Goal: Transaction & Acquisition: Purchase product/service

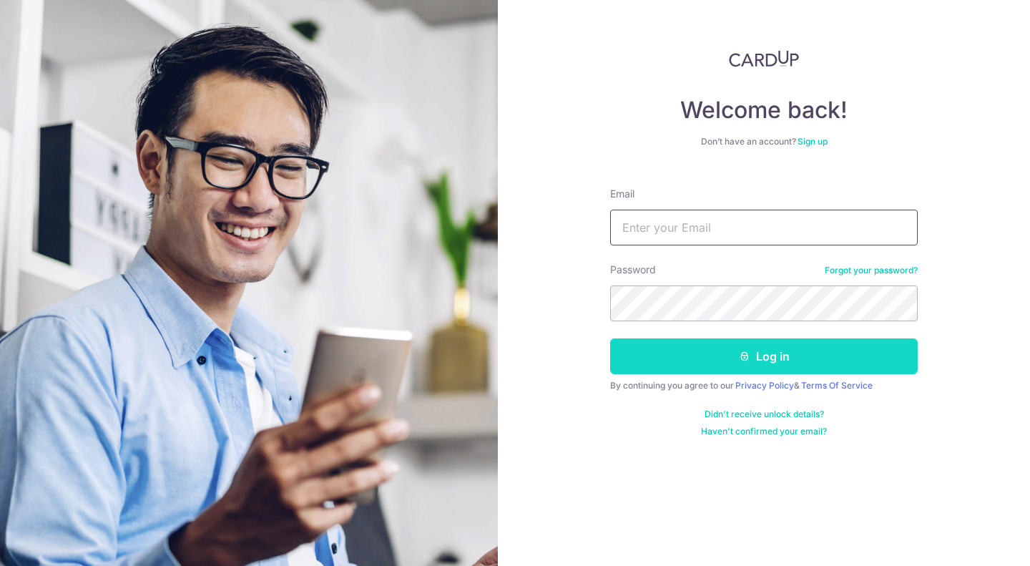
type input "sylvia.fonda@fondacosg.com"
click at [835, 363] on button "Log in" at bounding box center [764, 356] width 308 height 36
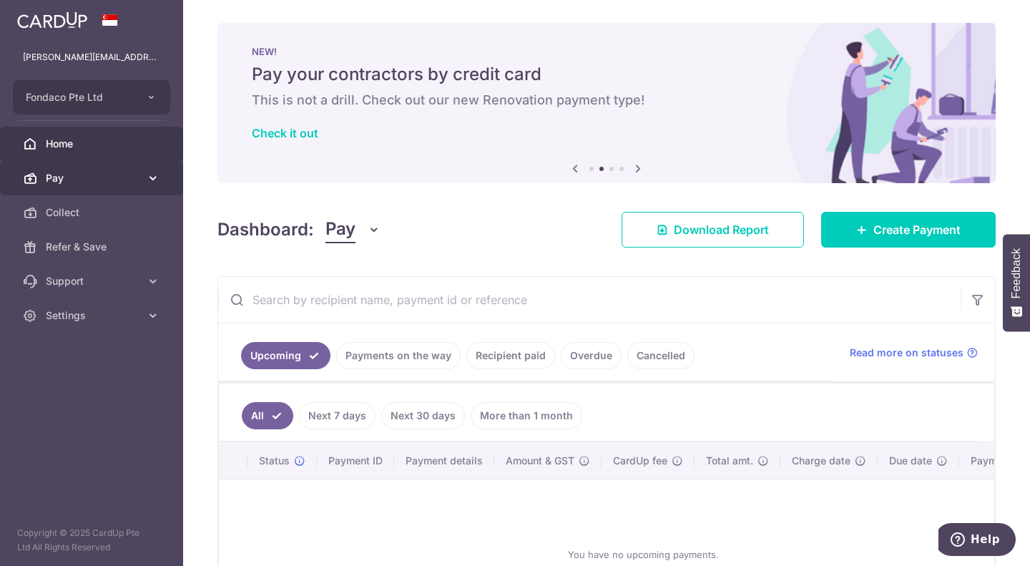
click at [144, 182] on link "Pay" at bounding box center [91, 178] width 183 height 34
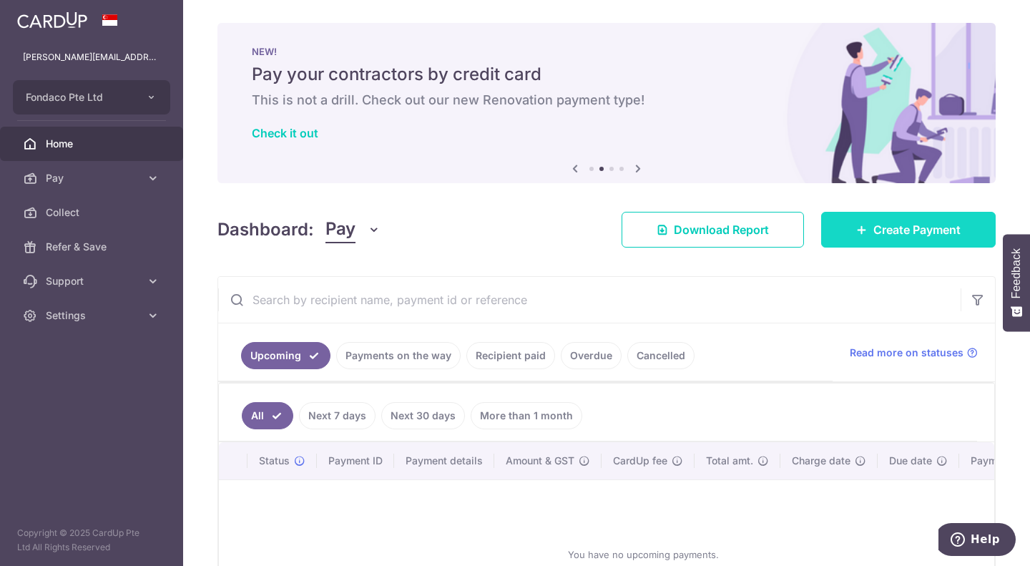
click at [898, 225] on span "Create Payment" at bounding box center [917, 229] width 87 height 17
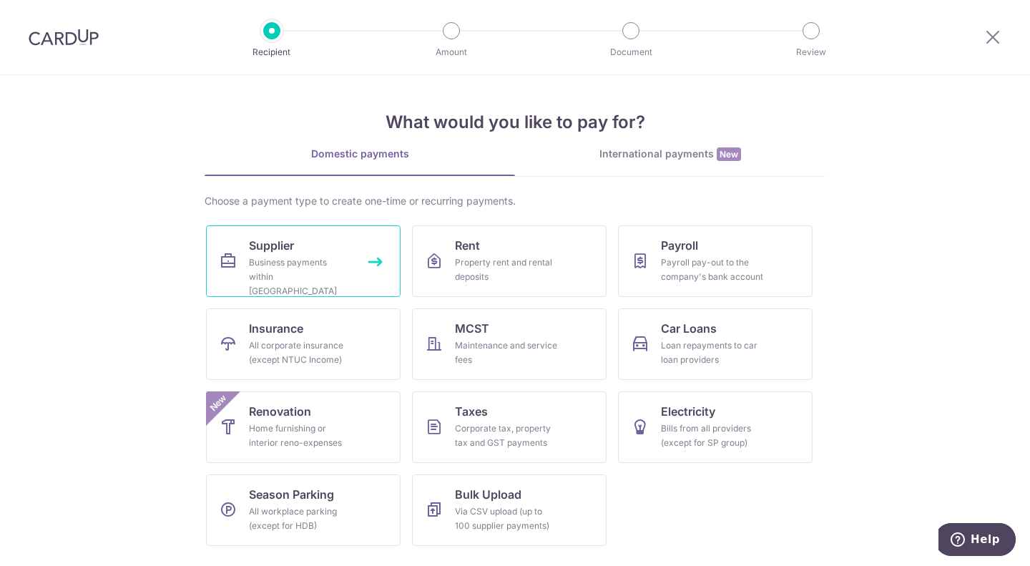
click at [222, 258] on icon at bounding box center [228, 261] width 17 height 17
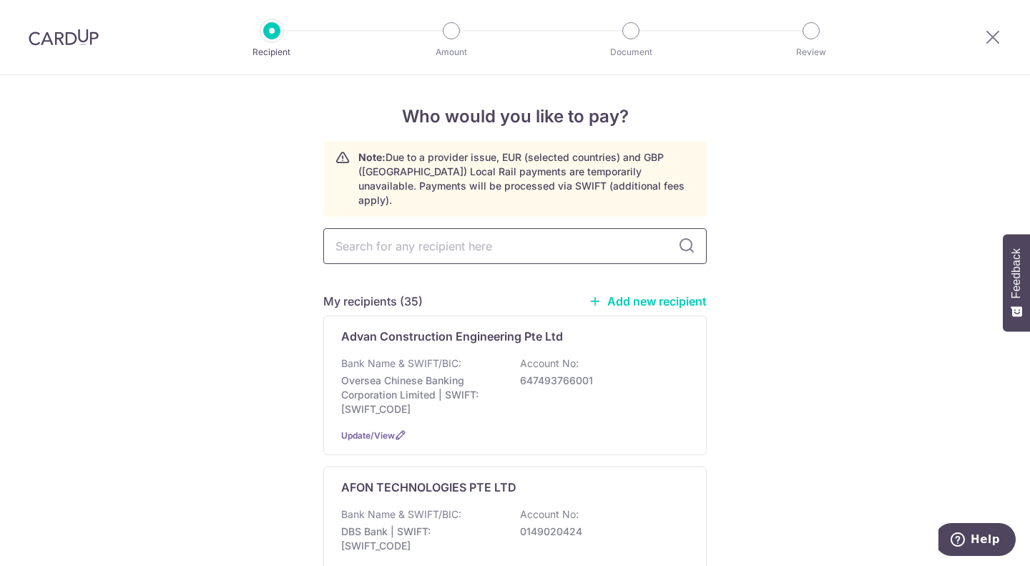
click at [474, 232] on input "text" at bounding box center [514, 246] width 383 height 36
type input "zeiss"
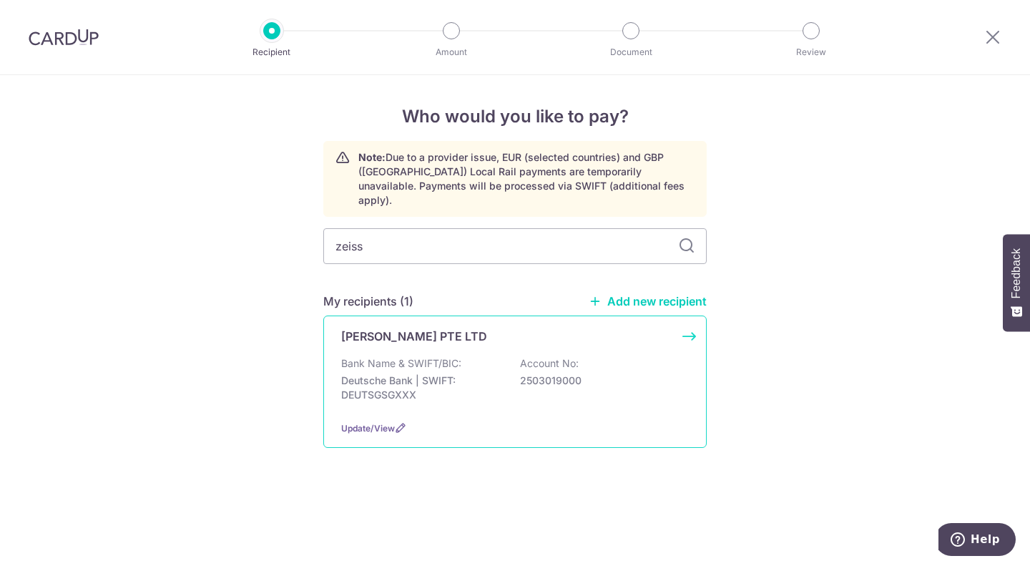
click at [434, 378] on p "Deutsche Bank | SWIFT: DEUTSGSGXXX" at bounding box center [421, 387] width 160 height 29
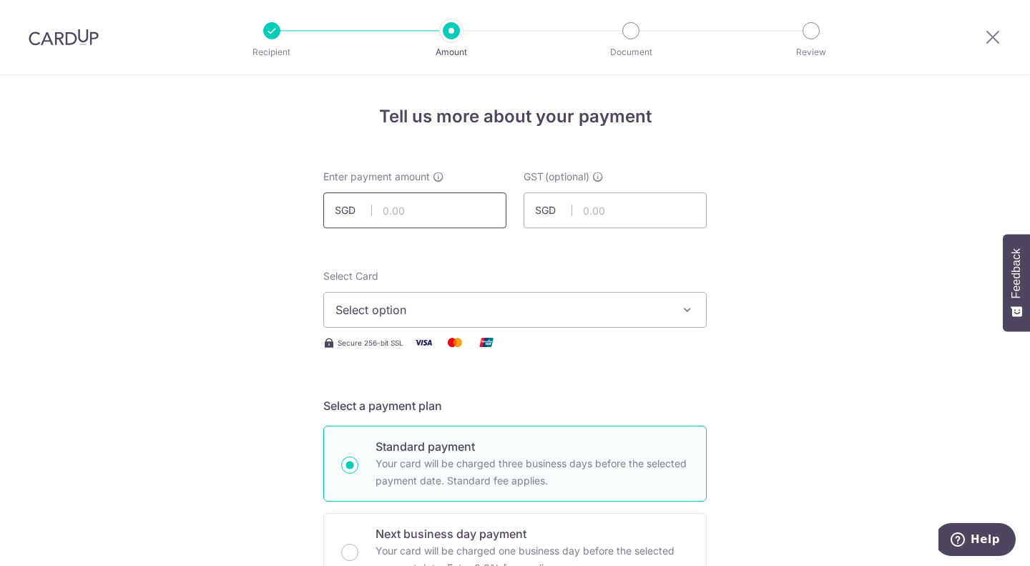
click at [399, 216] on input "text" at bounding box center [414, 210] width 183 height 36
type input "11,594.74"
click at [656, 299] on button "Select option" at bounding box center [514, 310] width 383 height 36
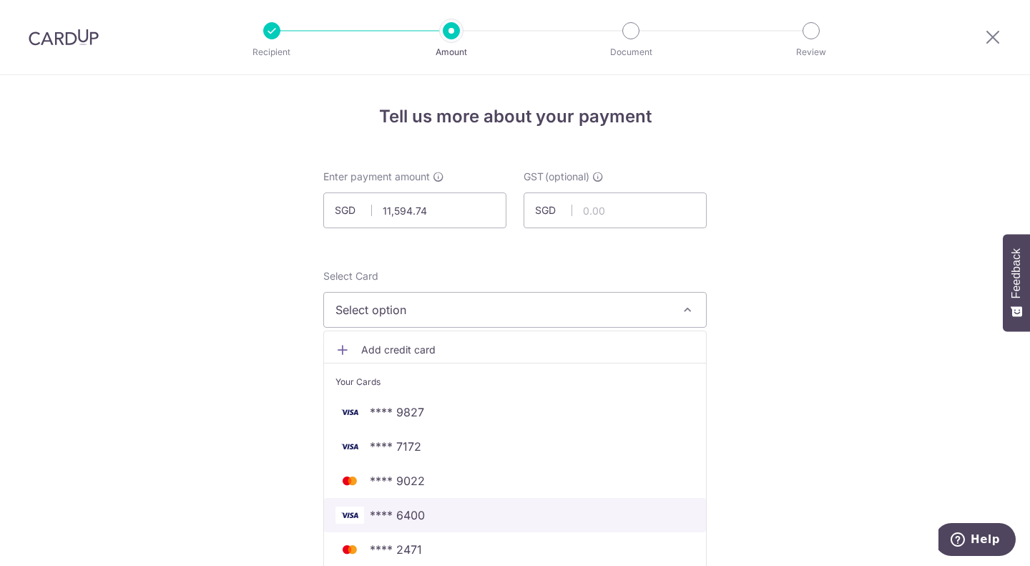
click at [410, 516] on span "**** 6400" at bounding box center [397, 515] width 55 height 17
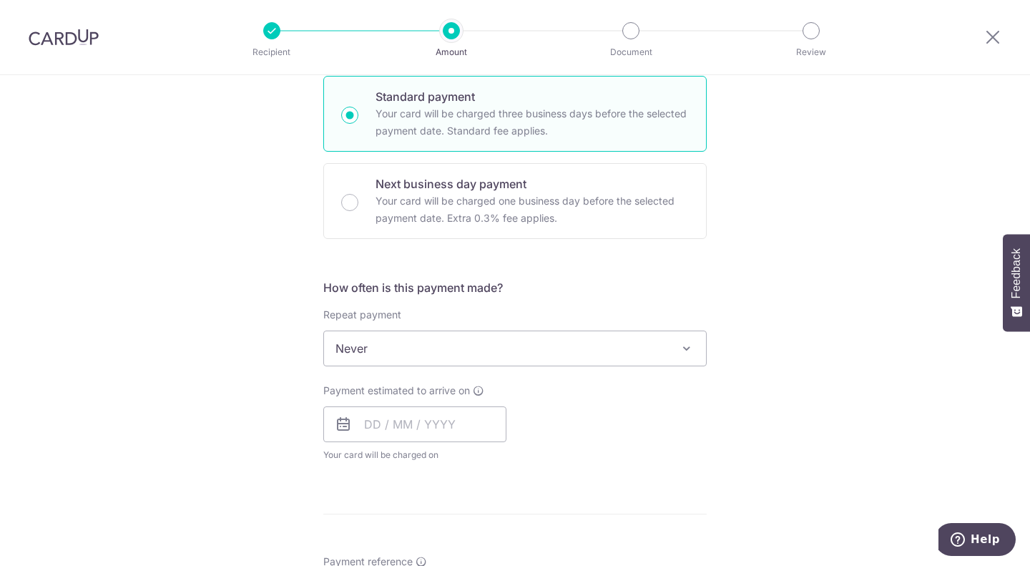
scroll to position [358, 0]
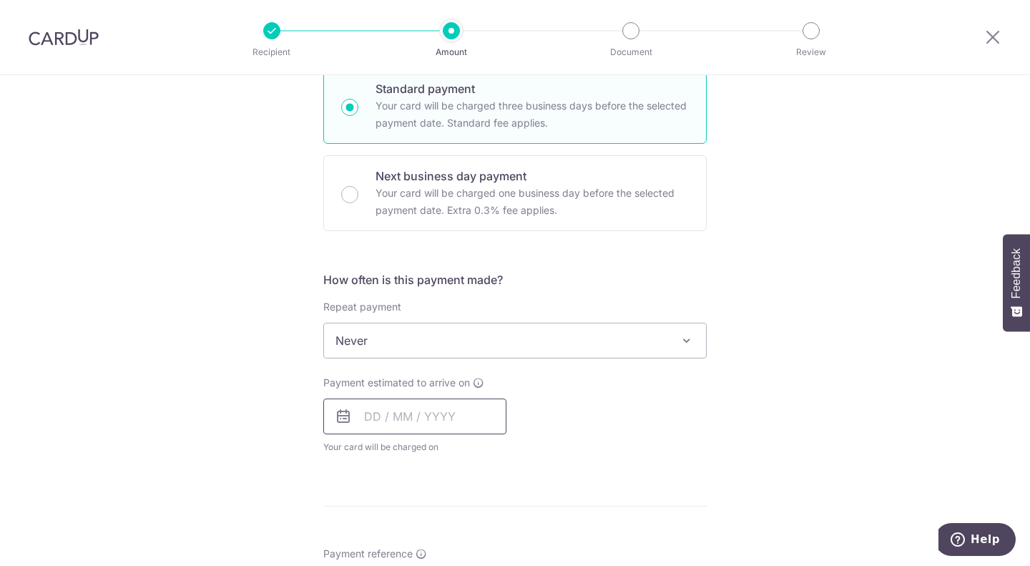
click at [442, 418] on input "text" at bounding box center [414, 416] width 183 height 36
drag, startPoint x: 378, startPoint y: 542, endPoint x: 631, endPoint y: 428, distance: 277.3
click at [379, 542] on link "6" at bounding box center [381, 546] width 23 height 23
type input "06/10/2025"
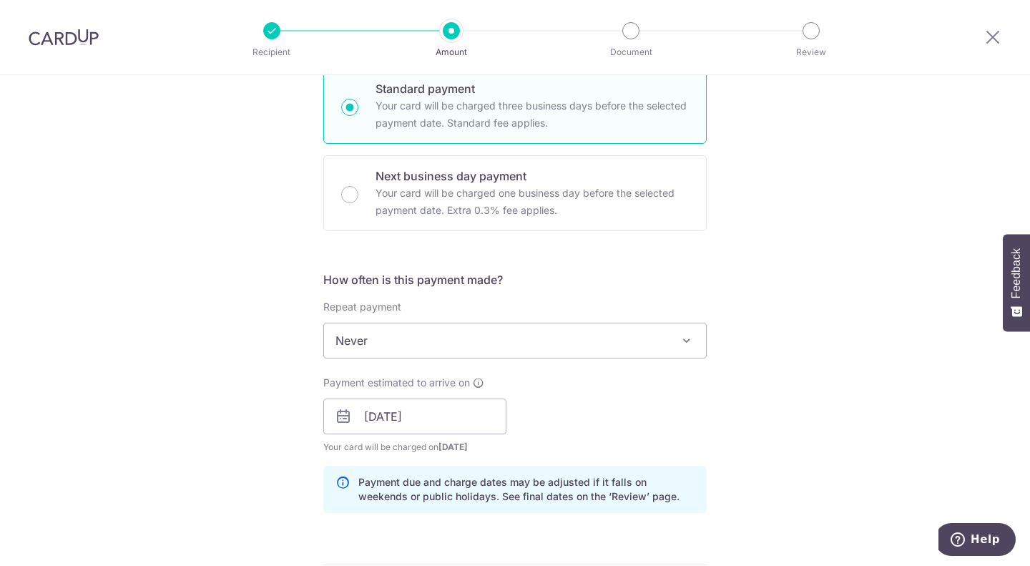
scroll to position [644, 0]
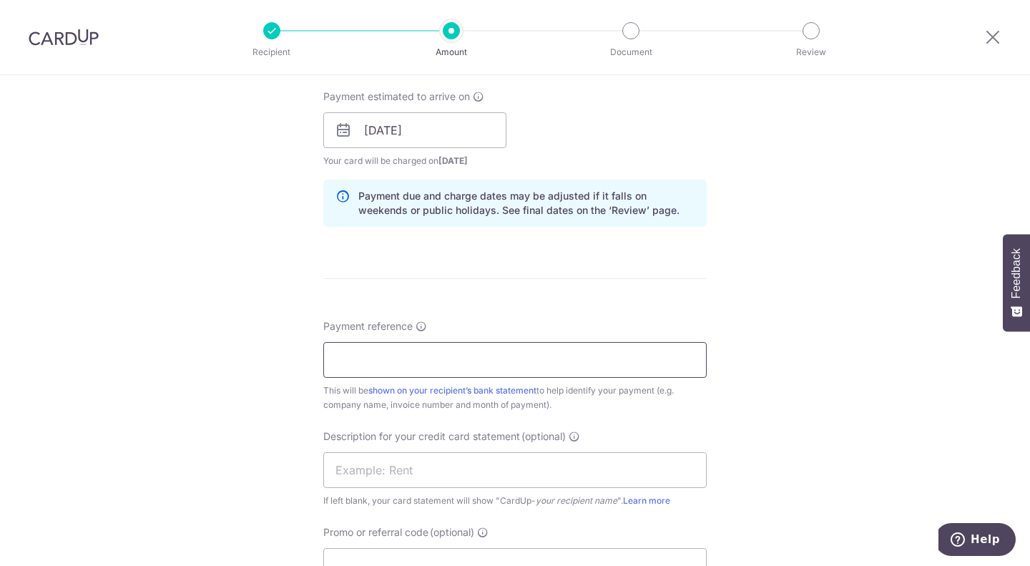
click at [525, 364] on input "Payment reference" at bounding box center [514, 360] width 383 height 36
type input "Fondaco Pte Ltd"
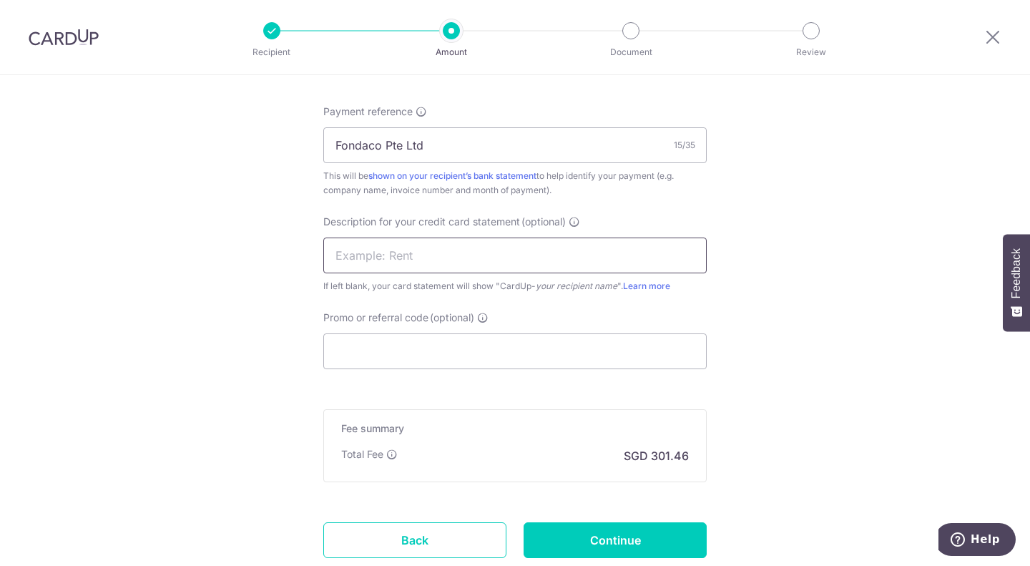
click at [449, 254] on input "text" at bounding box center [514, 256] width 383 height 36
type input "CARL ZEISS"
click at [613, 343] on input "Promo or referral code (optional)" at bounding box center [514, 351] width 383 height 36
type input "C"
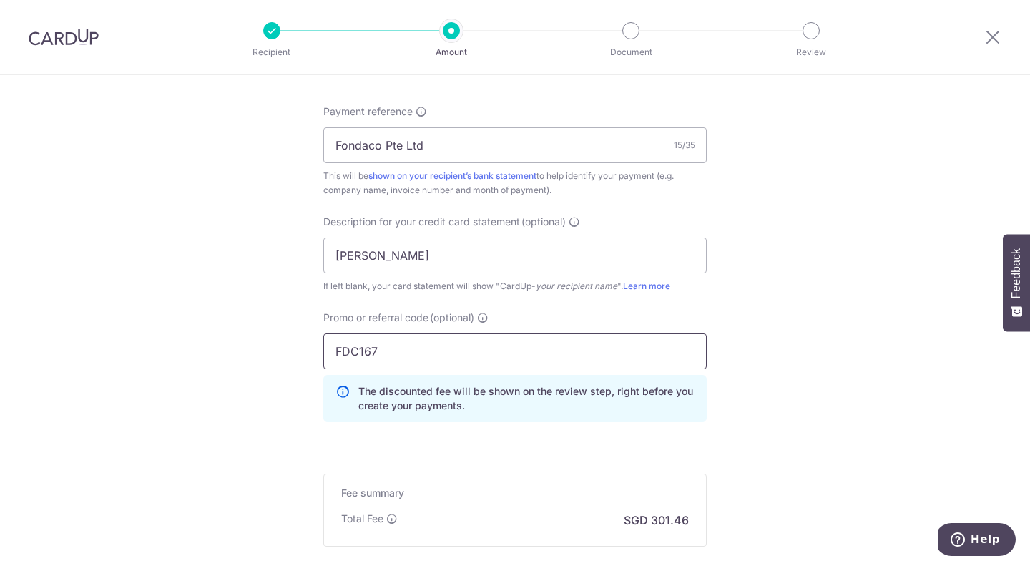
type input "FDC167"
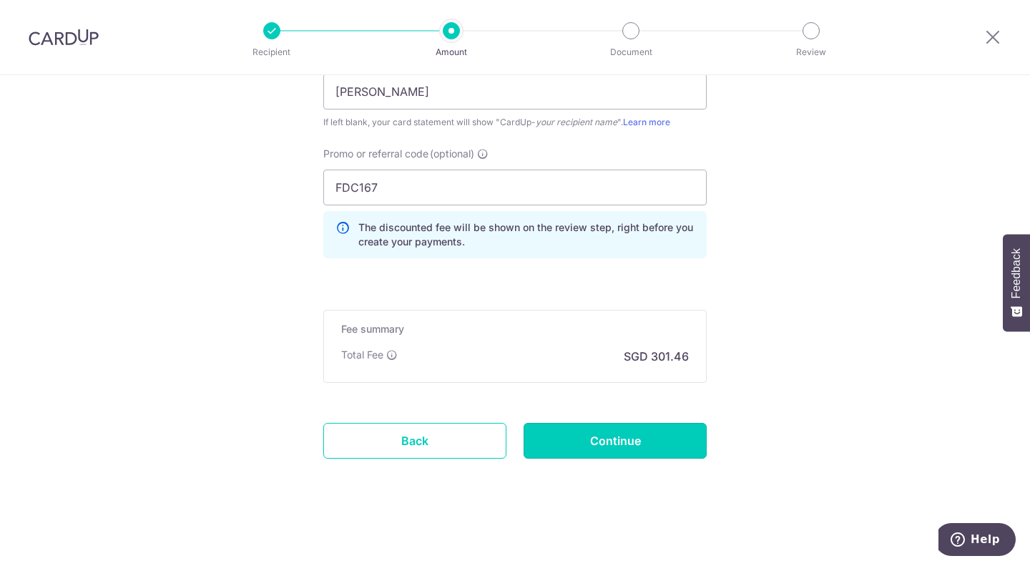
click at [590, 443] on input "Continue" at bounding box center [615, 441] width 183 height 36
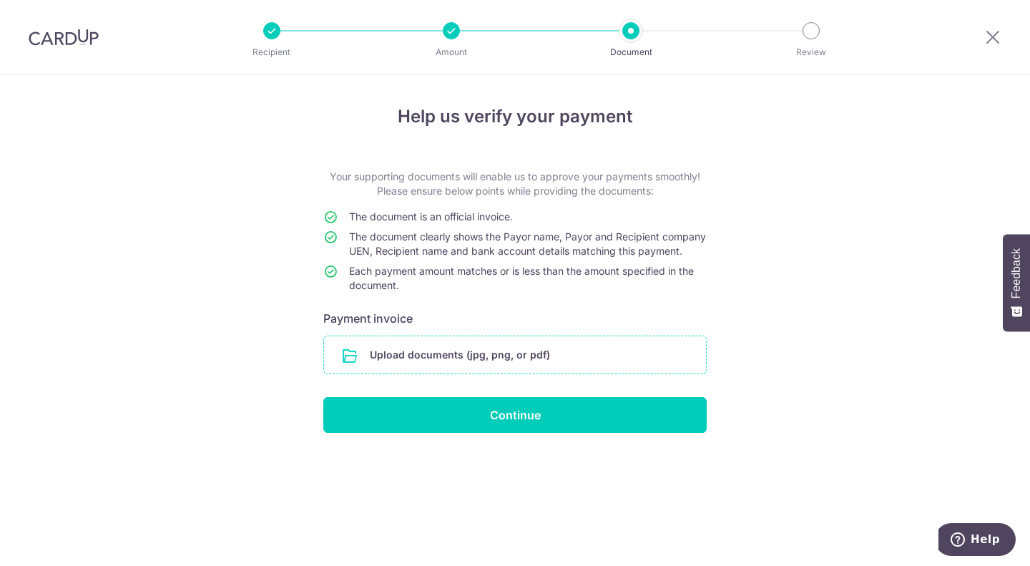
click at [466, 367] on input "file" at bounding box center [515, 354] width 382 height 37
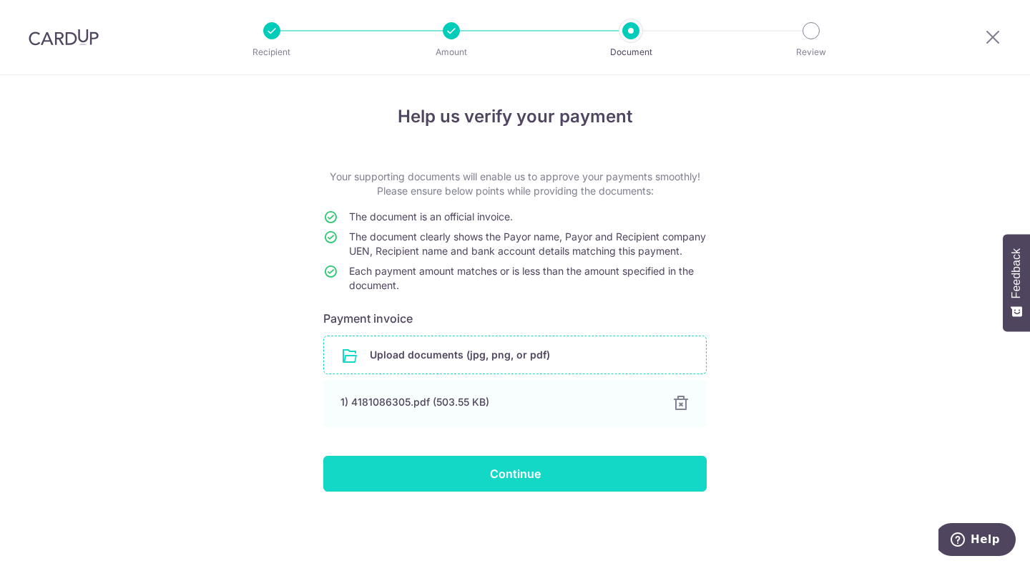
click at [567, 491] on input "Continue" at bounding box center [514, 474] width 383 height 36
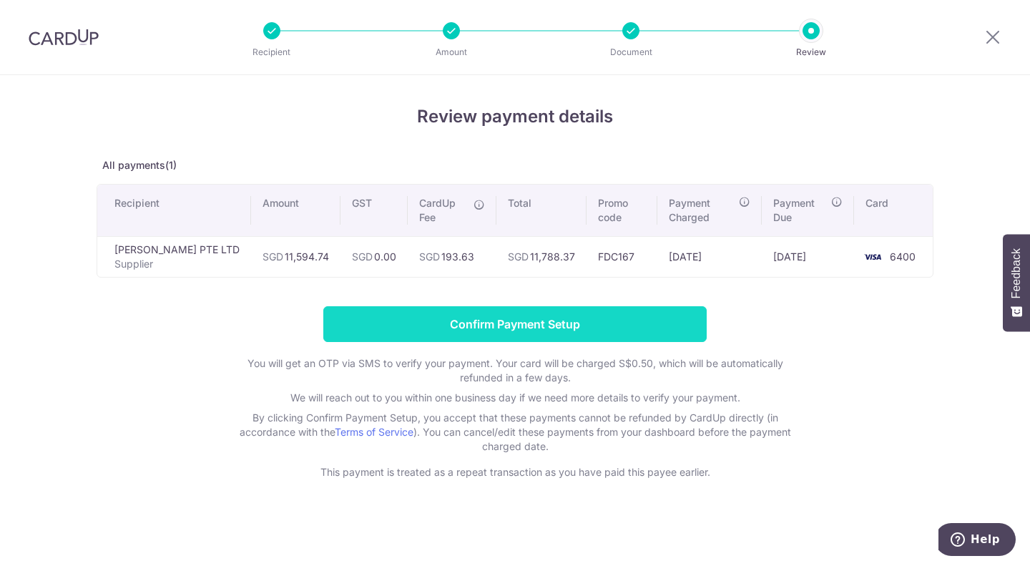
click at [607, 324] on input "Confirm Payment Setup" at bounding box center [514, 324] width 383 height 36
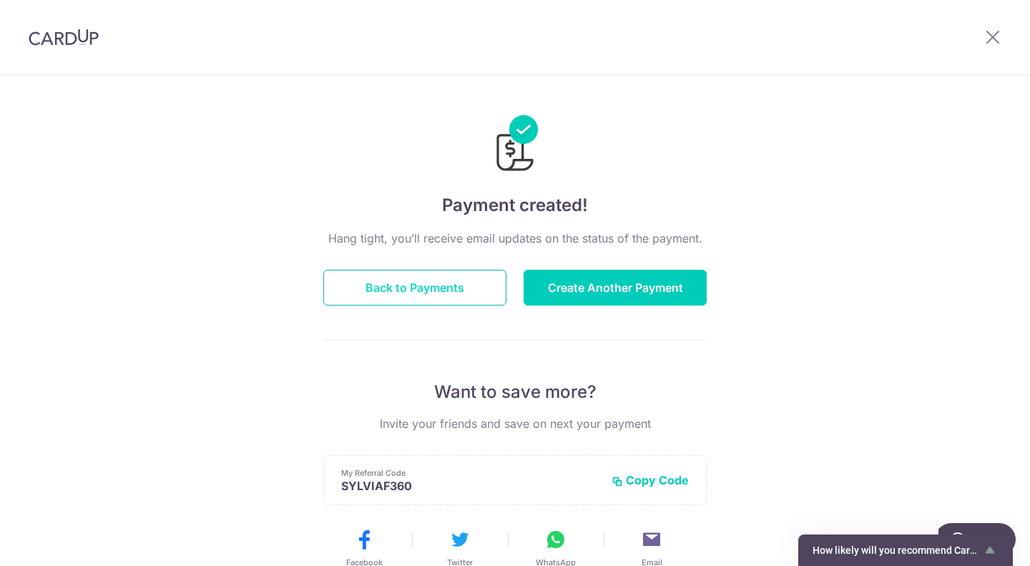
click at [406, 285] on button "Back to Payments" at bounding box center [414, 288] width 183 height 36
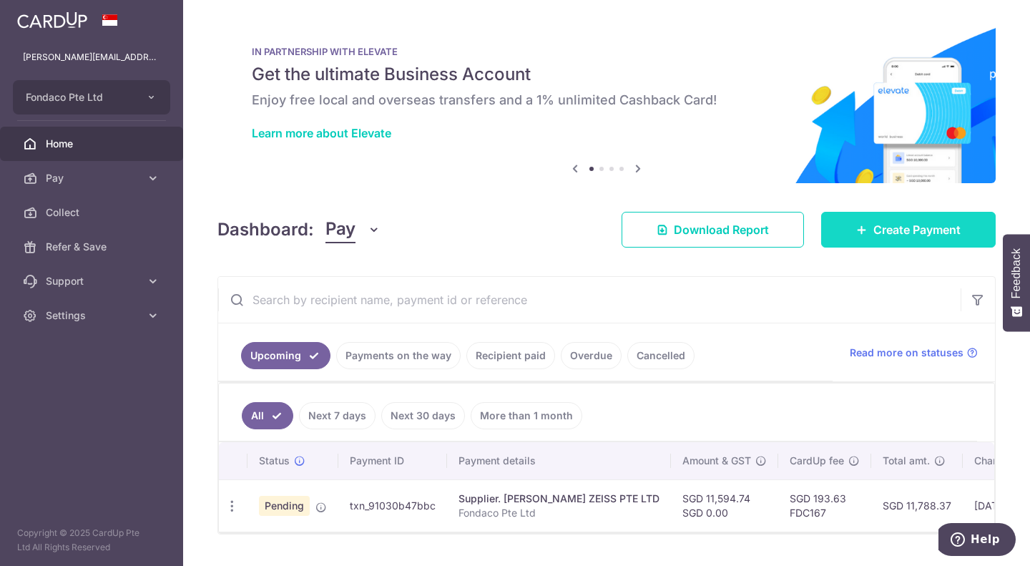
click at [886, 228] on span "Create Payment" at bounding box center [917, 229] width 87 height 17
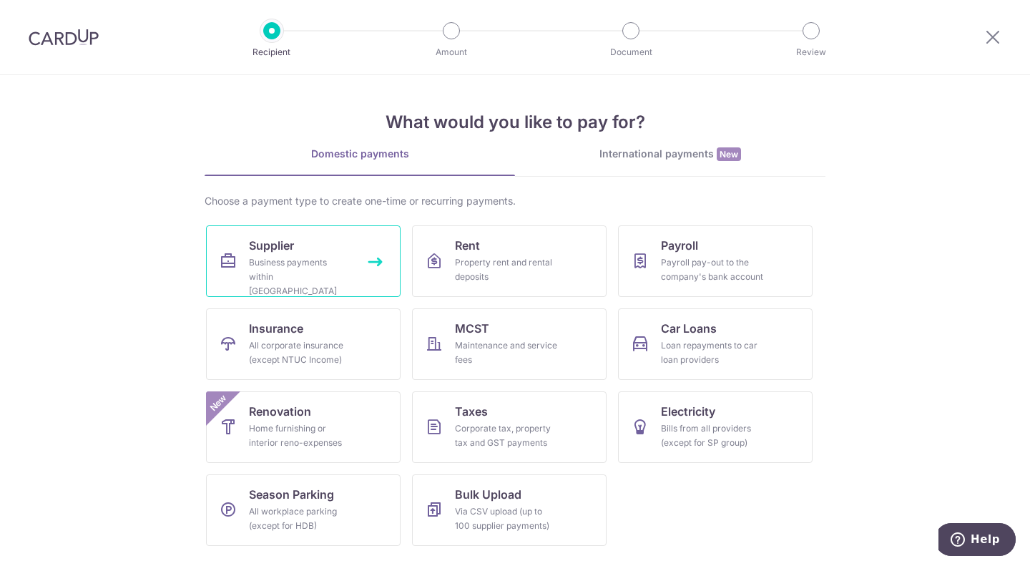
click at [303, 266] on div "Business payments within Singapore" at bounding box center [300, 276] width 103 height 43
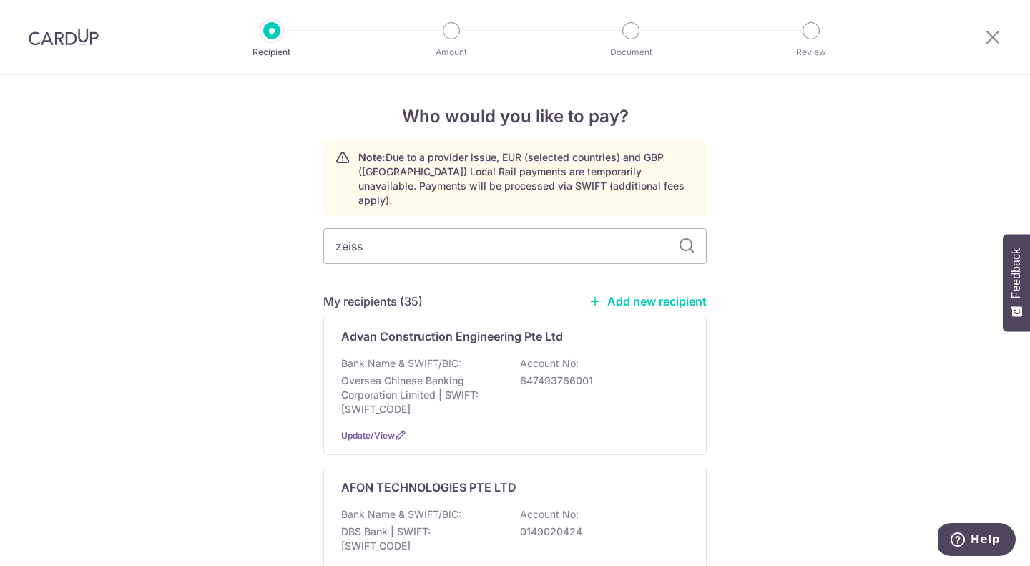
type input "zeiss"
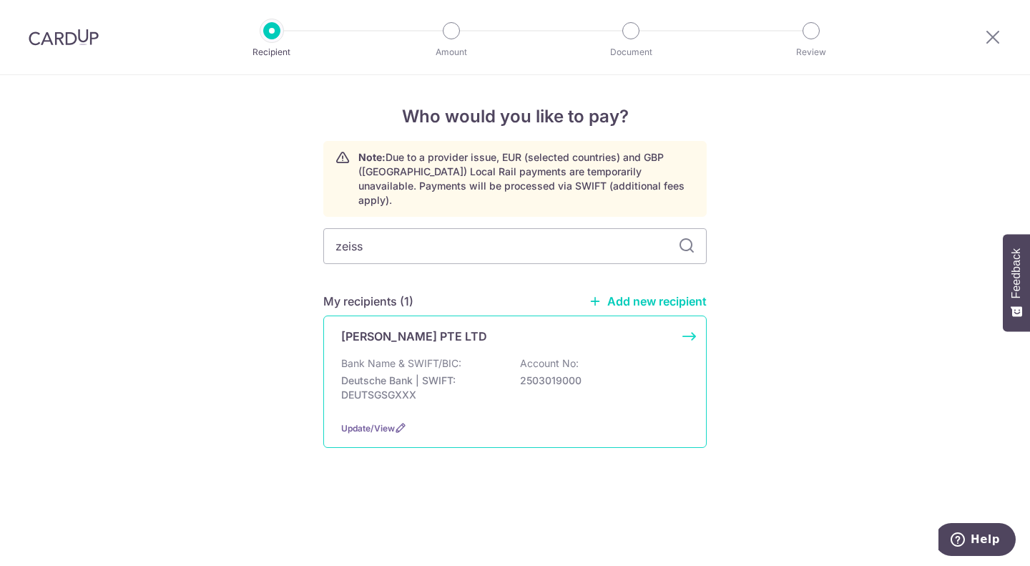
click at [363, 379] on p "Deutsche Bank | SWIFT: DEUTSGSGXXX" at bounding box center [421, 387] width 160 height 29
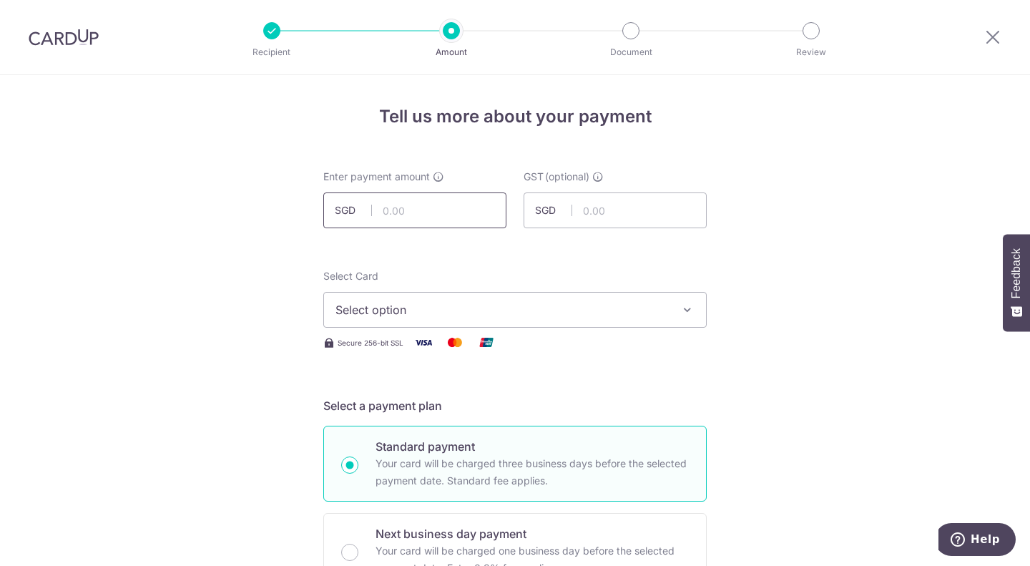
click at [437, 207] on input "text" at bounding box center [414, 210] width 183 height 36
type input "20,000.00"
click at [628, 305] on span "Select option" at bounding box center [502, 309] width 333 height 17
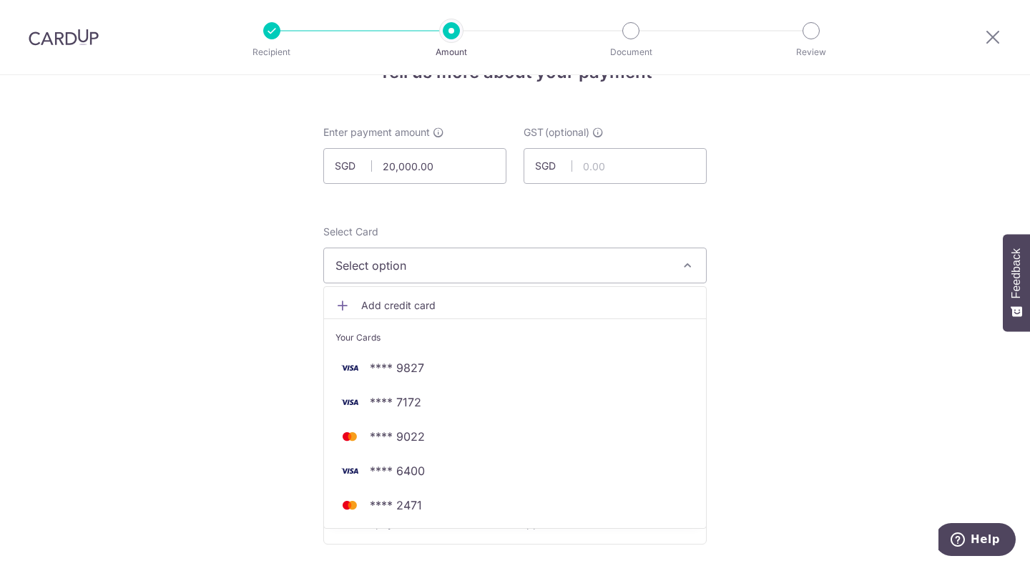
scroll to position [72, 0]
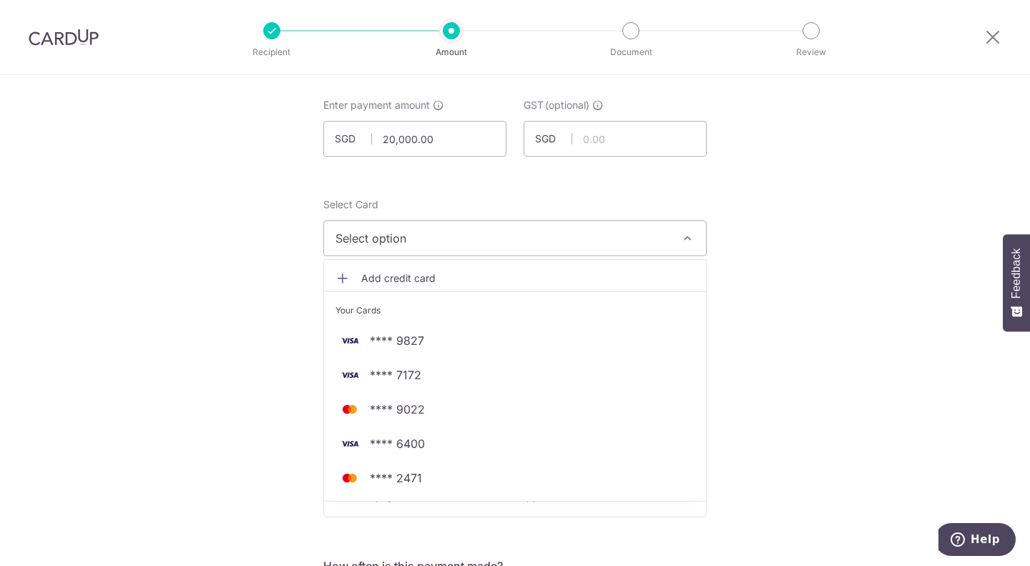
click at [363, 277] on span "Add credit card" at bounding box center [527, 278] width 333 height 14
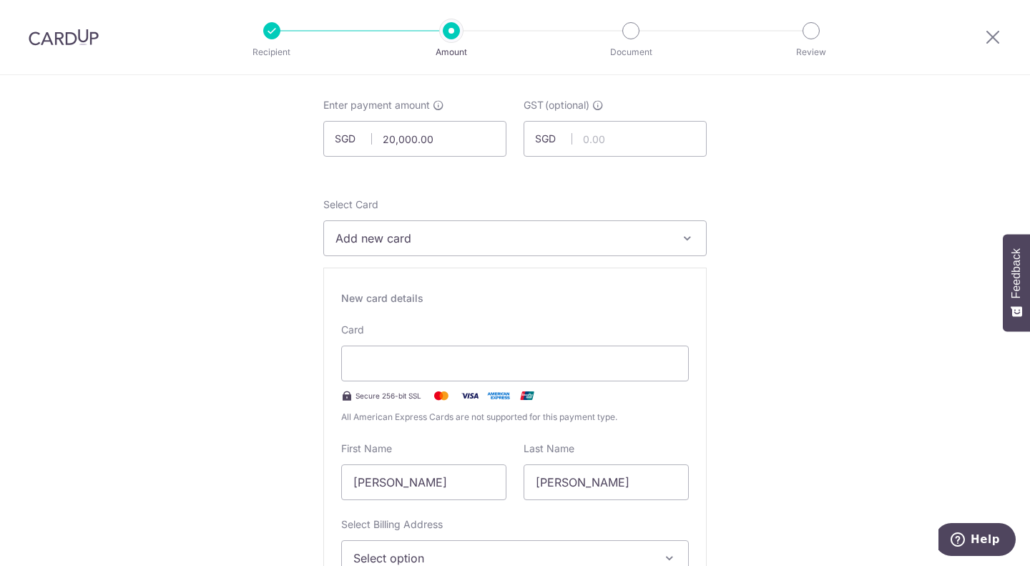
click at [431, 243] on span "Add new card" at bounding box center [502, 238] width 333 height 17
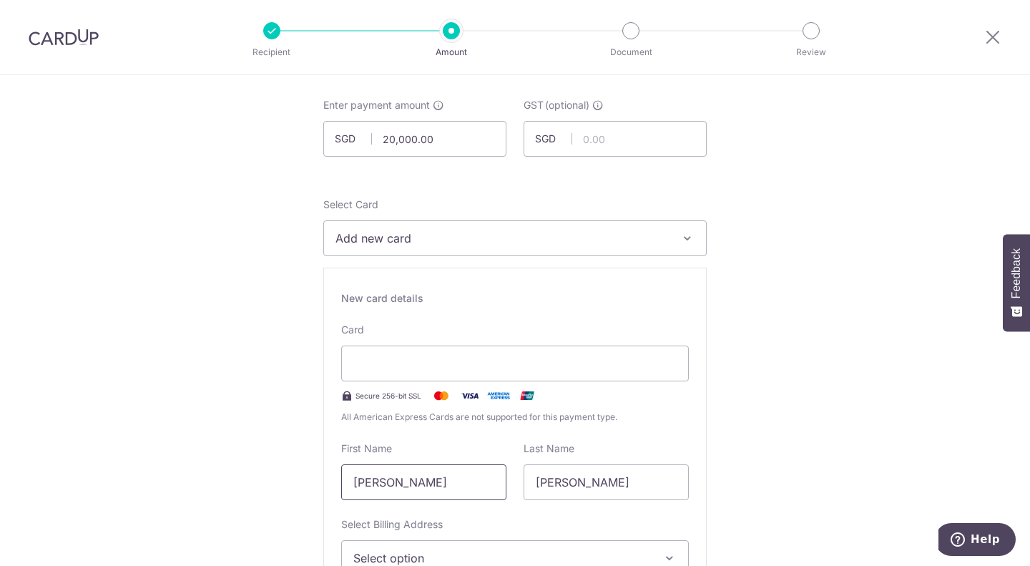
click at [394, 481] on input "[PERSON_NAME]" at bounding box center [423, 482] width 165 height 36
type input "[PERSON_NAME]"
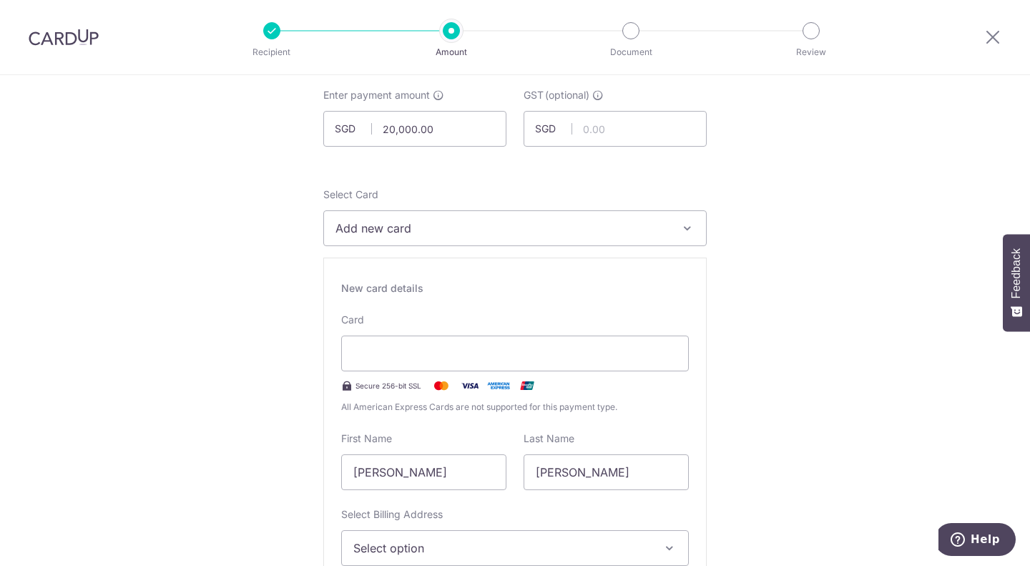
scroll to position [368, 0]
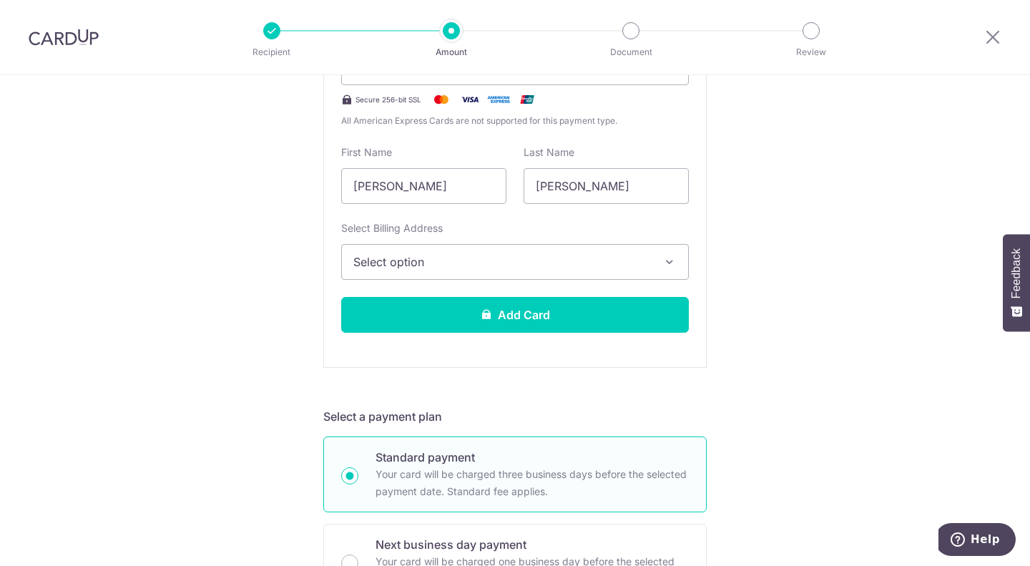
click at [517, 272] on button "Select option" at bounding box center [515, 262] width 348 height 36
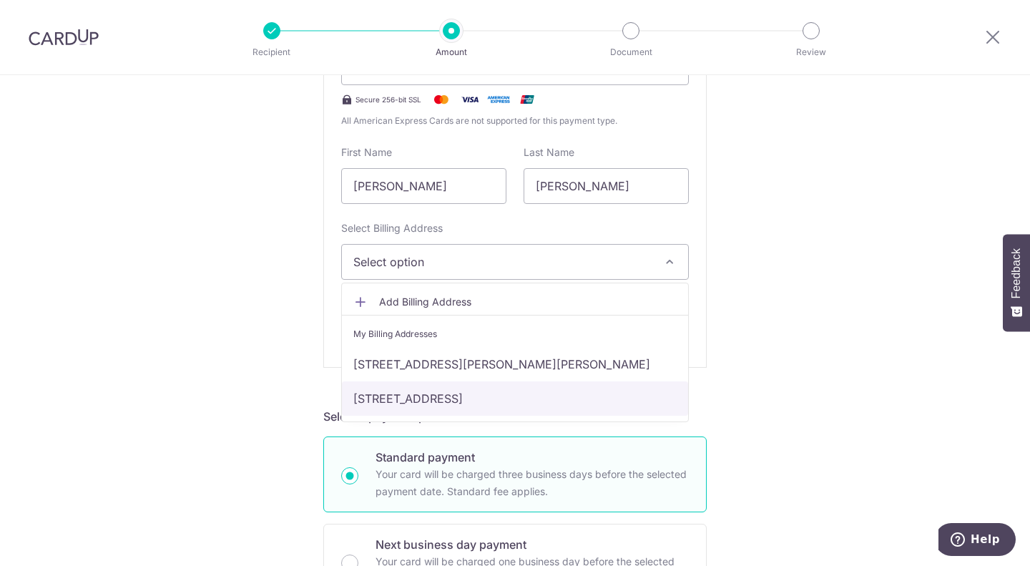
click at [518, 391] on link "[STREET_ADDRESS]" at bounding box center [515, 398] width 346 height 34
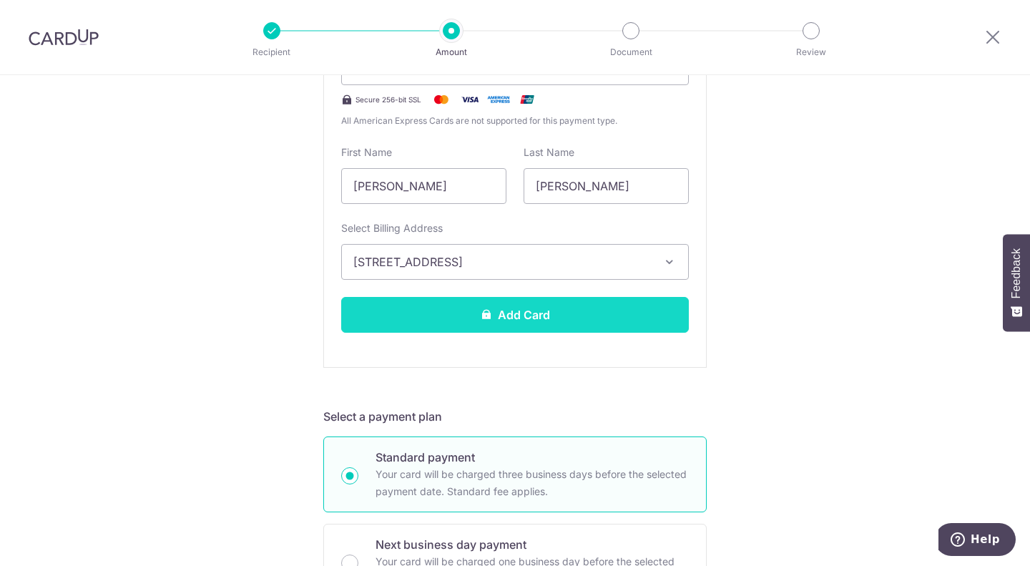
click at [585, 316] on button "Add Card" at bounding box center [515, 315] width 348 height 36
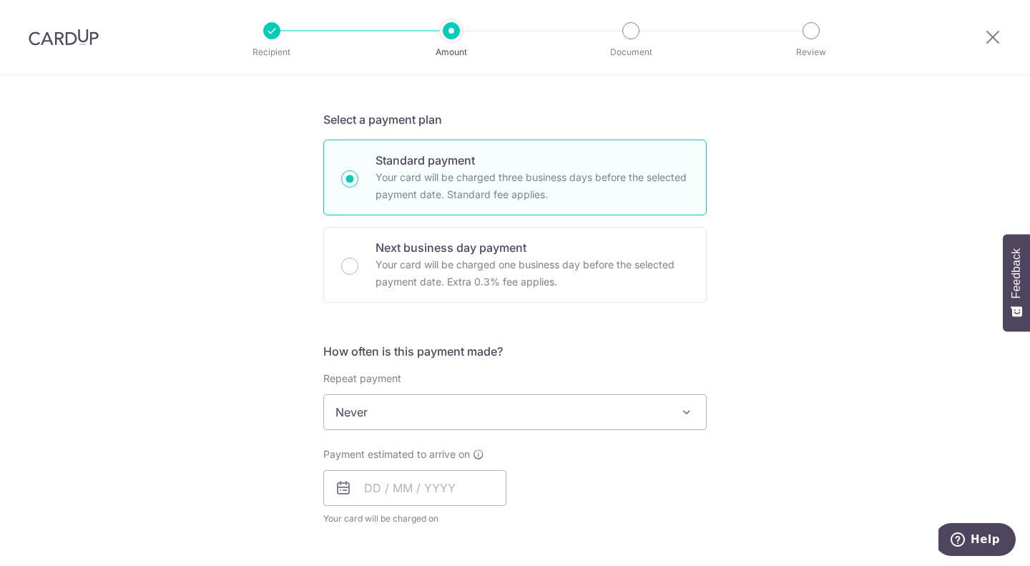
scroll to position [501, 0]
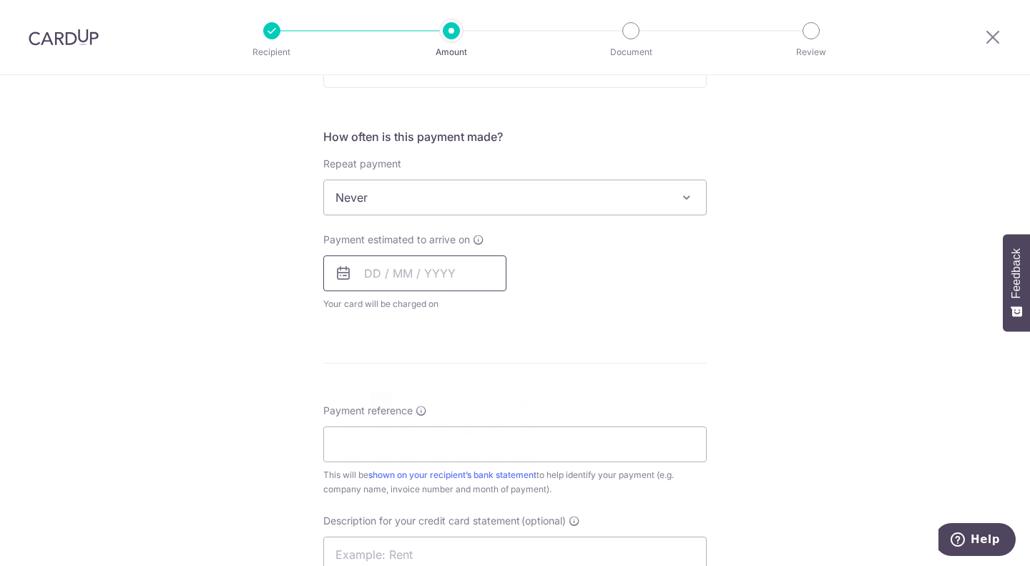
click at [419, 270] on input "text" at bounding box center [414, 273] width 183 height 36
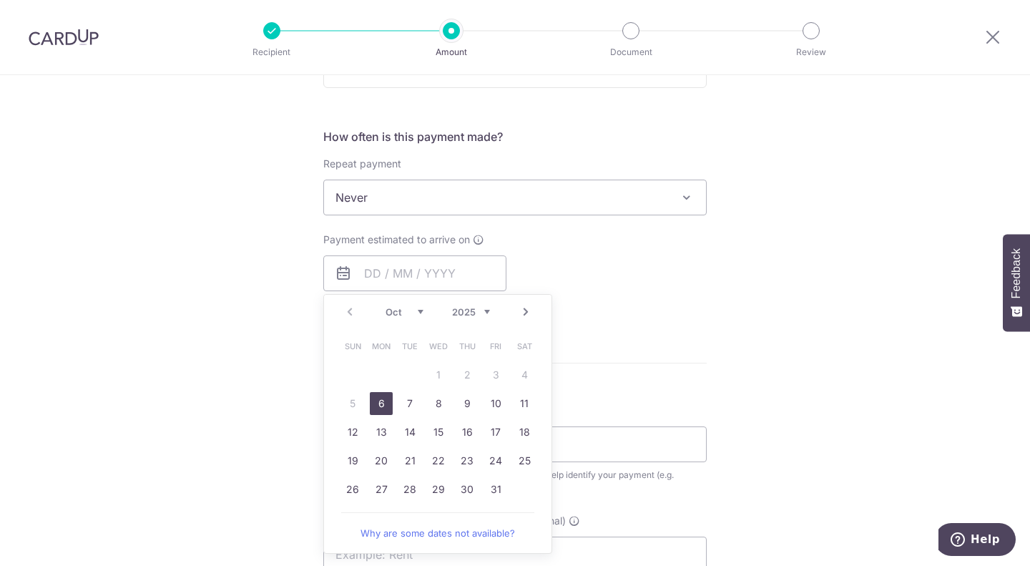
drag, startPoint x: 376, startPoint y: 406, endPoint x: 568, endPoint y: 310, distance: 214.7
click at [376, 406] on link "6" at bounding box center [381, 403] width 23 height 23
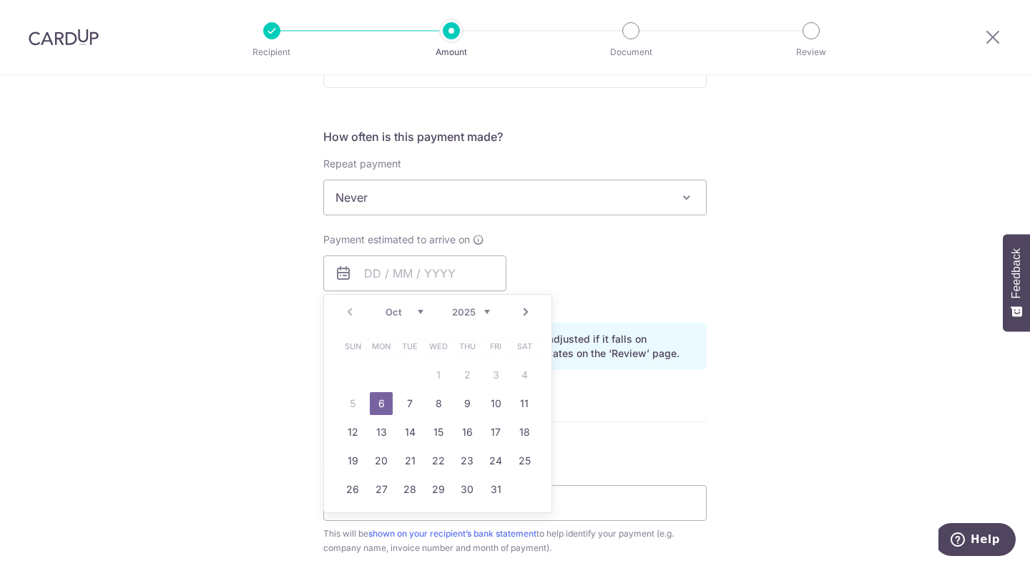
type input "06/10/2025"
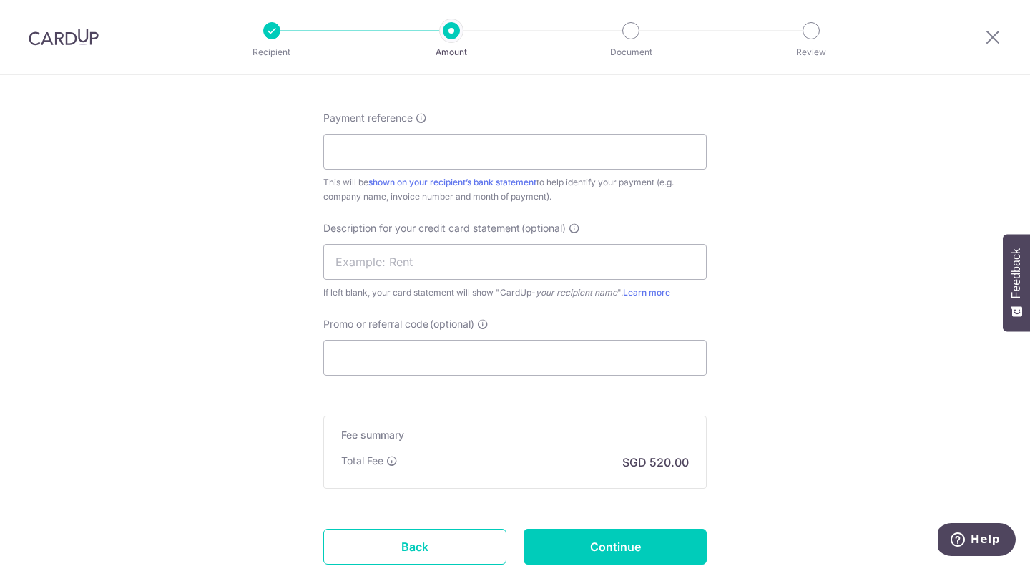
scroll to position [859, 0]
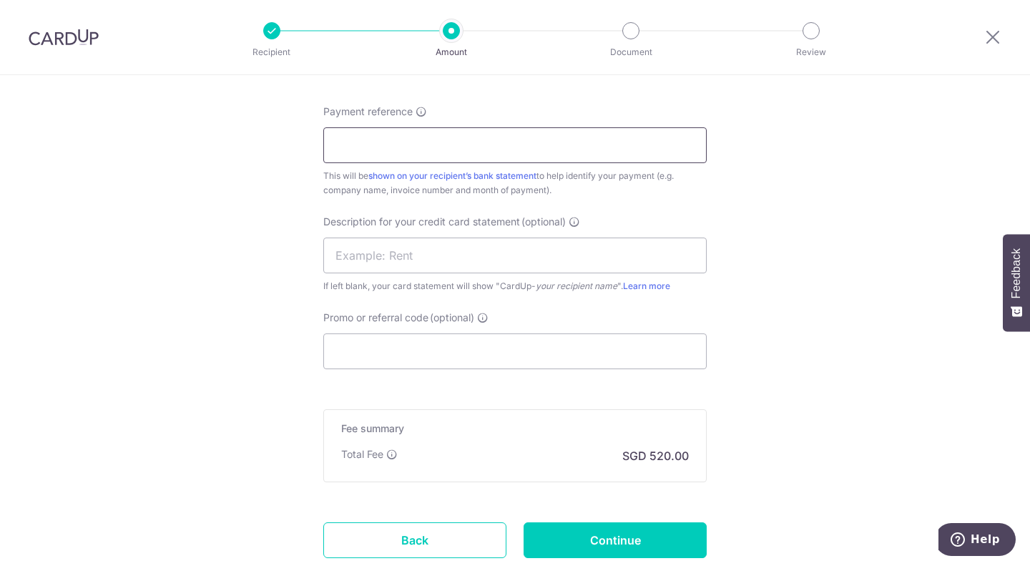
click at [435, 152] on input "Payment reference" at bounding box center [514, 145] width 383 height 36
type input "Fondaco Pte Ltd"
click at [425, 252] on input "text" at bounding box center [514, 256] width 383 height 36
type input "CARL ZEISS"
click at [653, 351] on input "Promo or referral code (optional)" at bounding box center [514, 351] width 383 height 36
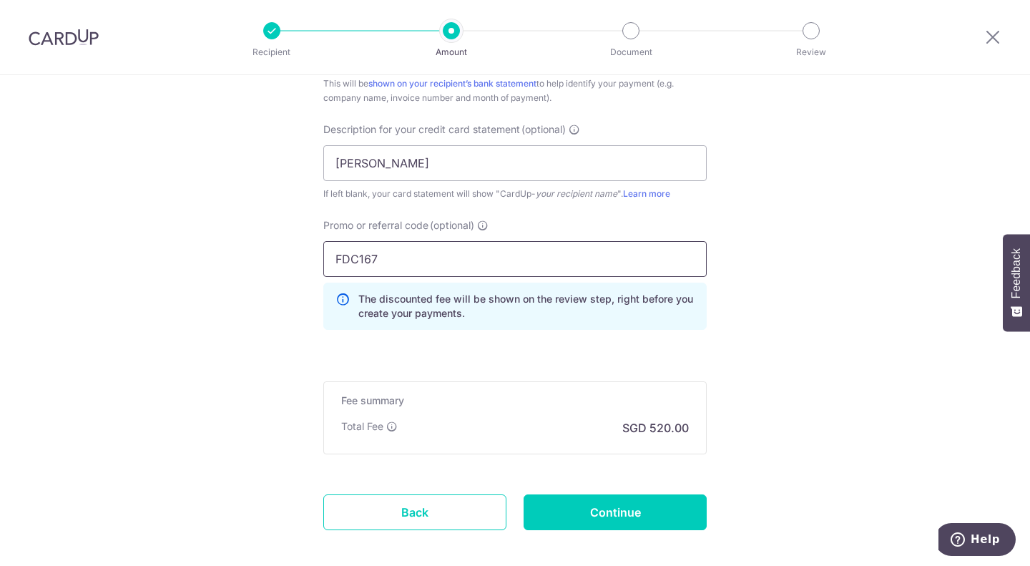
scroll to position [1022, 0]
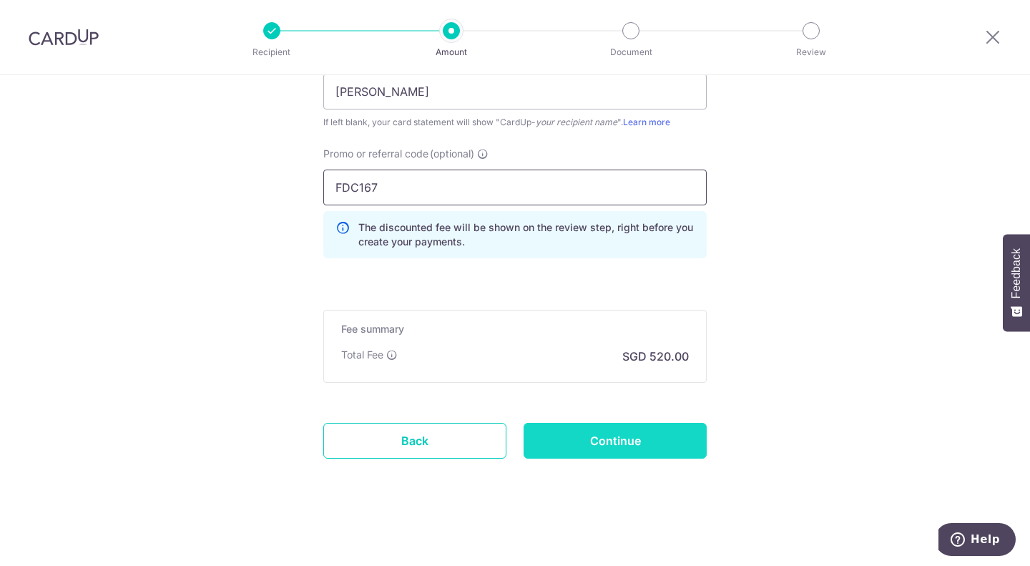
type input "FDC167"
click at [602, 444] on input "Continue" at bounding box center [615, 441] width 183 height 36
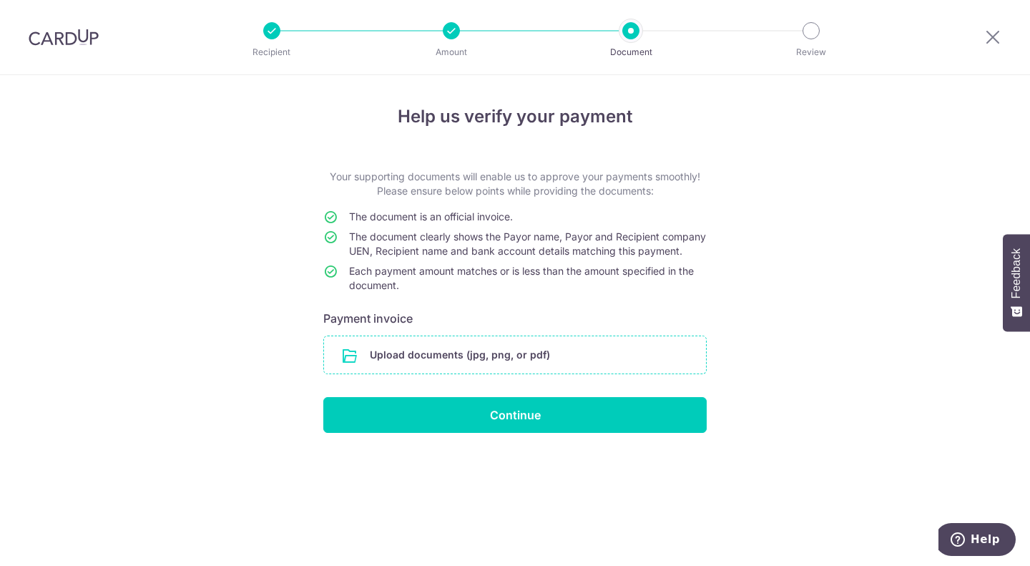
click at [557, 373] on input "file" at bounding box center [515, 354] width 382 height 37
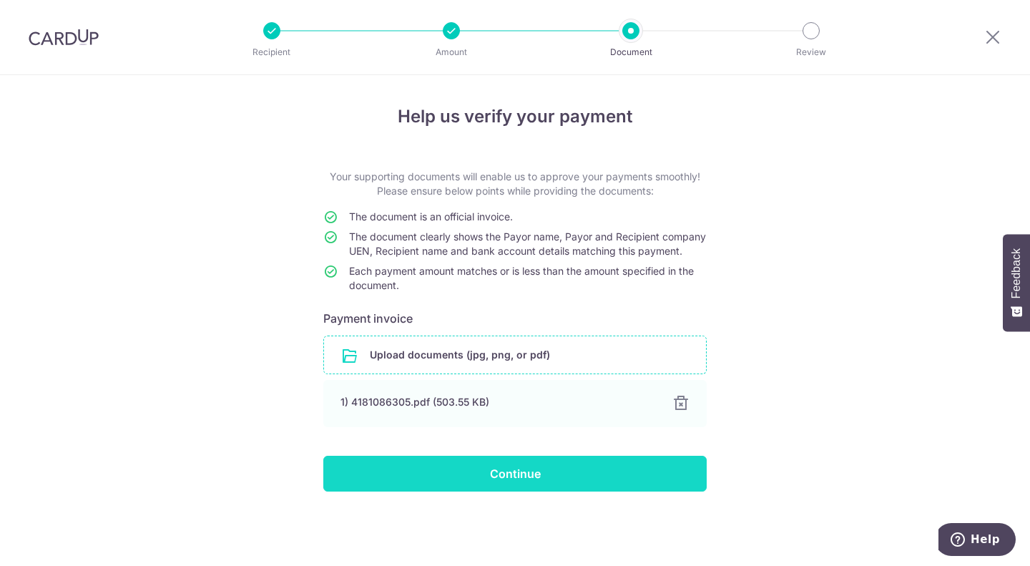
click at [517, 491] on input "Continue" at bounding box center [514, 474] width 383 height 36
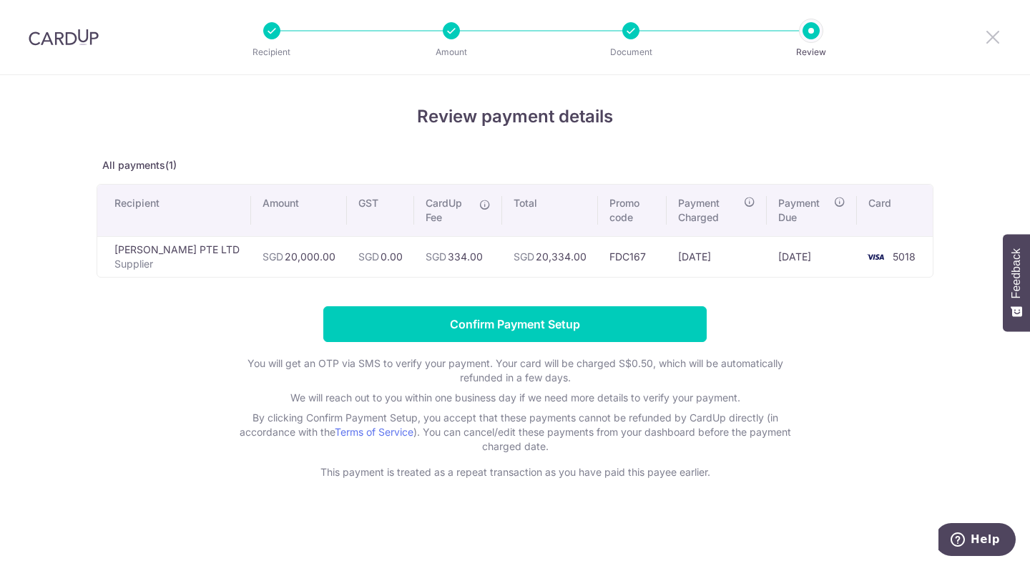
drag, startPoint x: 992, startPoint y: 36, endPoint x: 576, endPoint y: 78, distance: 418.5
click at [992, 35] on icon at bounding box center [992, 37] width 17 height 18
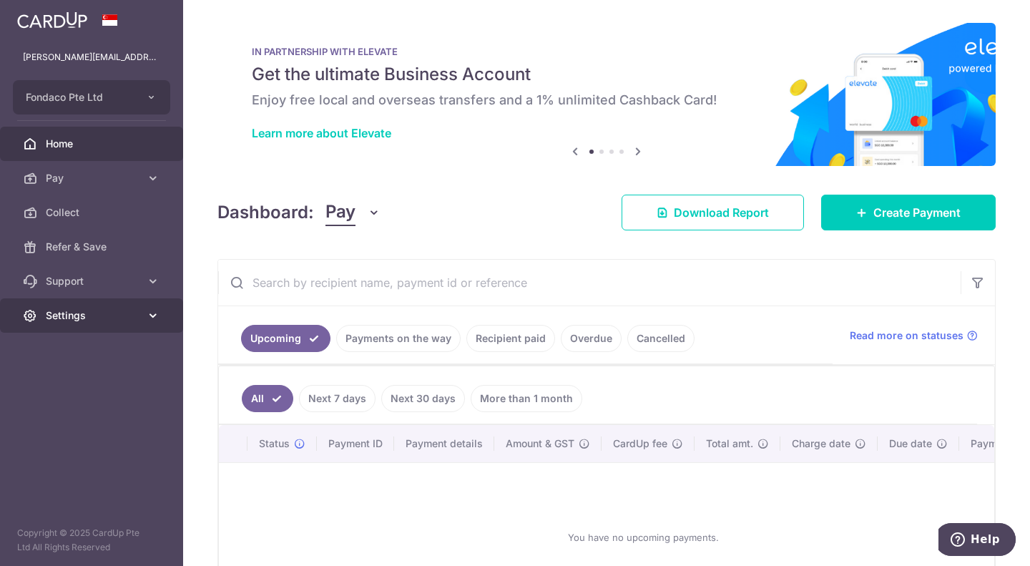
click at [107, 325] on link "Settings" at bounding box center [91, 315] width 183 height 34
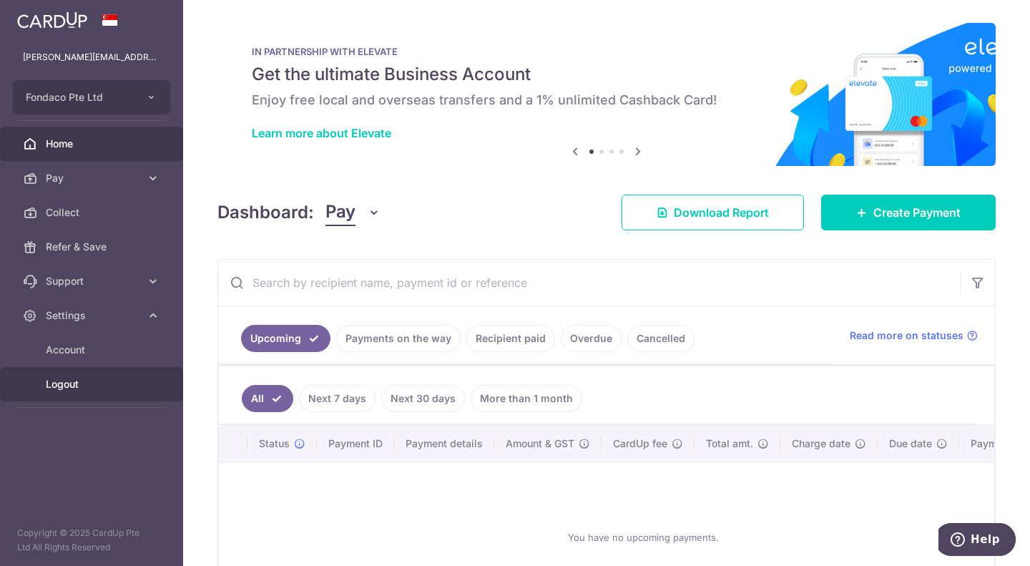
click at [69, 379] on span "Logout" at bounding box center [93, 384] width 94 height 14
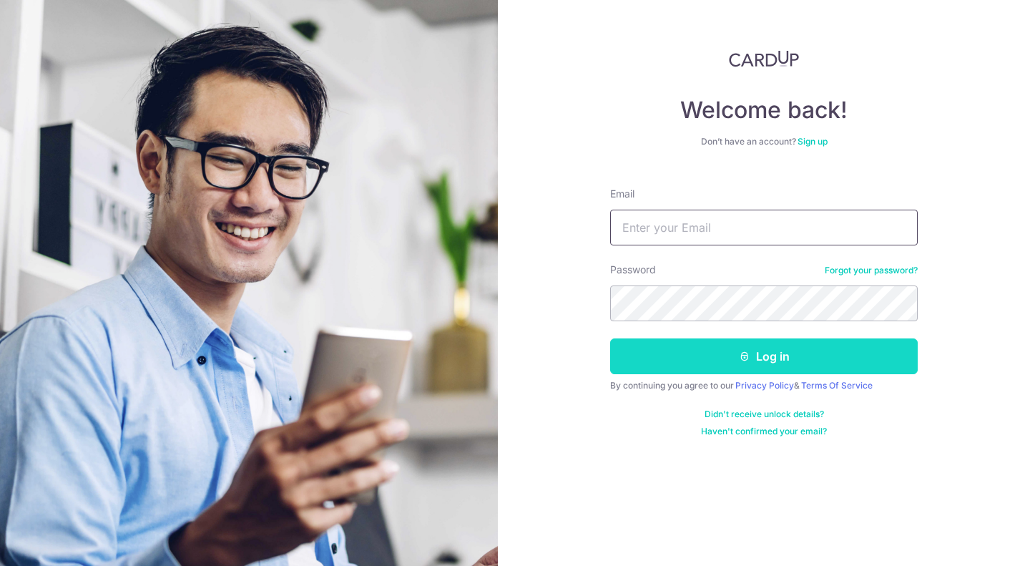
type input "[PERSON_NAME][EMAIL_ADDRESS][PERSON_NAME][DOMAIN_NAME]"
click at [894, 351] on button "Log in" at bounding box center [764, 356] width 308 height 36
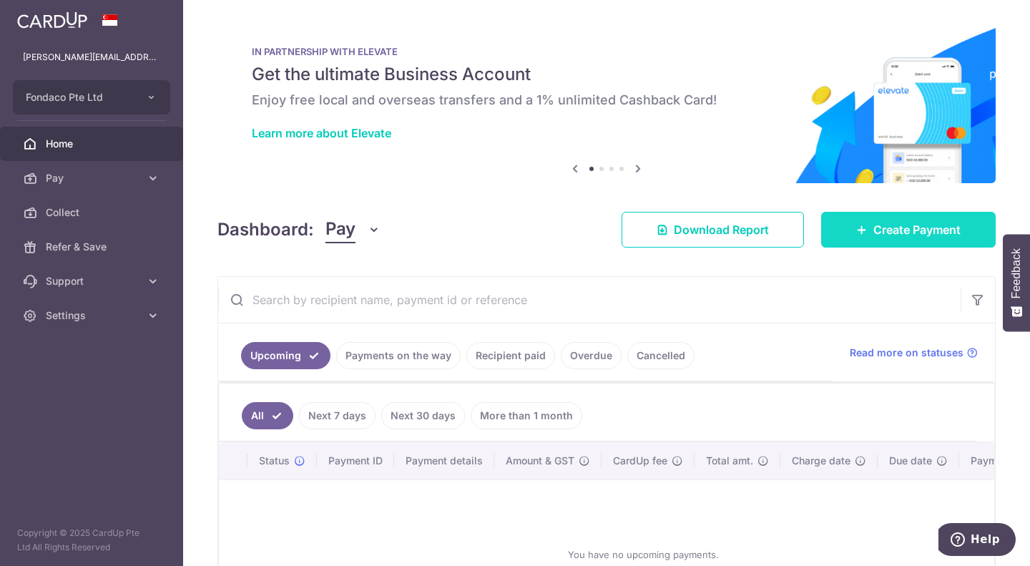
click at [874, 230] on span "Create Payment" at bounding box center [917, 229] width 87 height 17
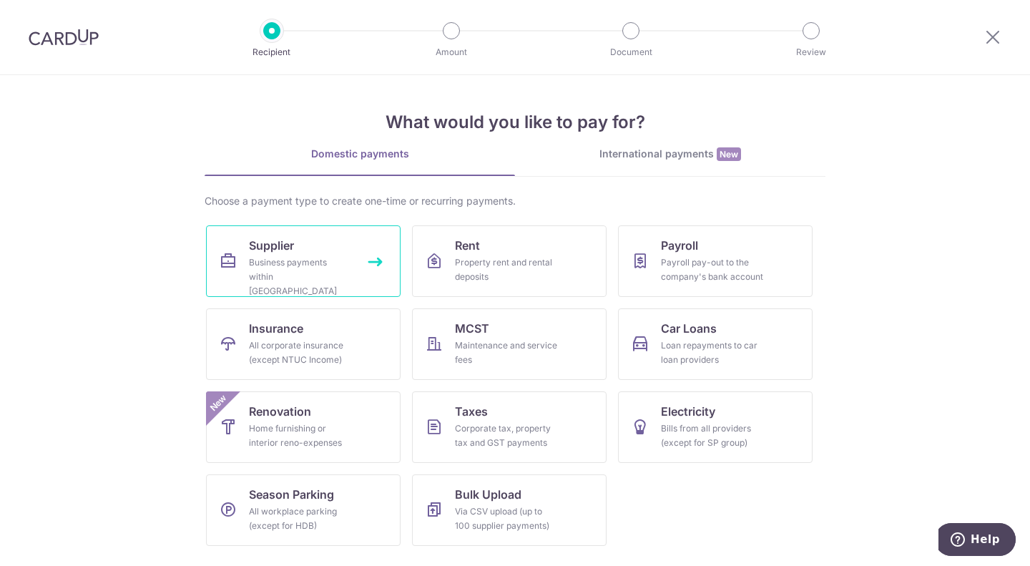
click at [266, 249] on span "Supplier" at bounding box center [271, 245] width 45 height 17
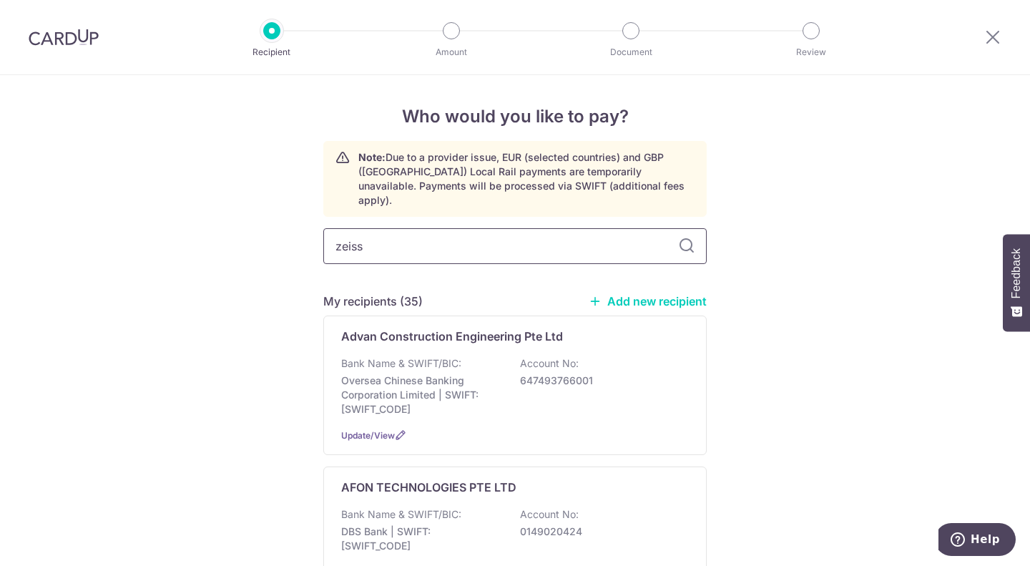
type input "zeiss"
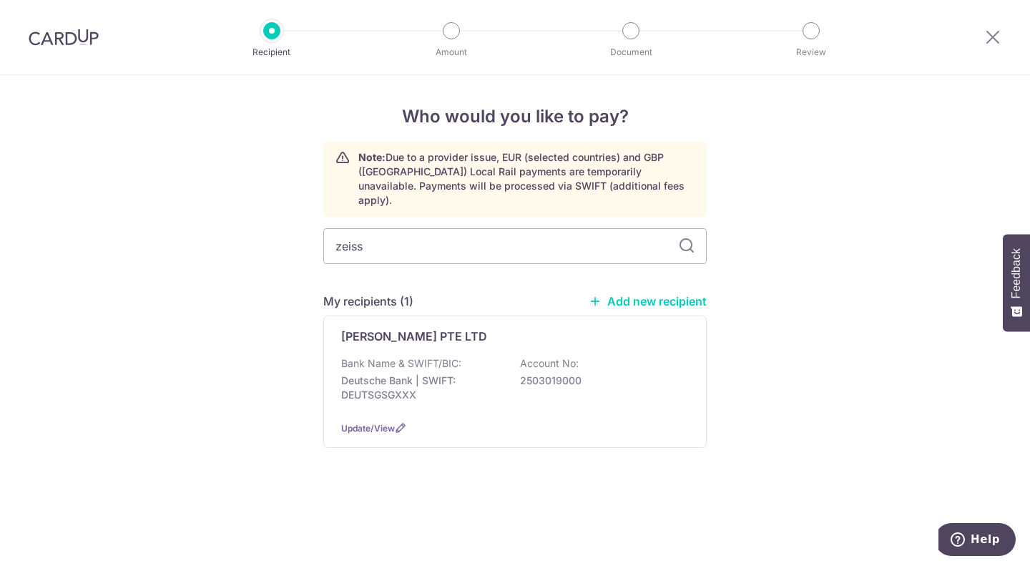
click at [484, 356] on div "Bank Name & SWIFT/BIC: Deutsche Bank | SWIFT: DEUTSGSGXXX Account No: 2503019000" at bounding box center [515, 382] width 348 height 53
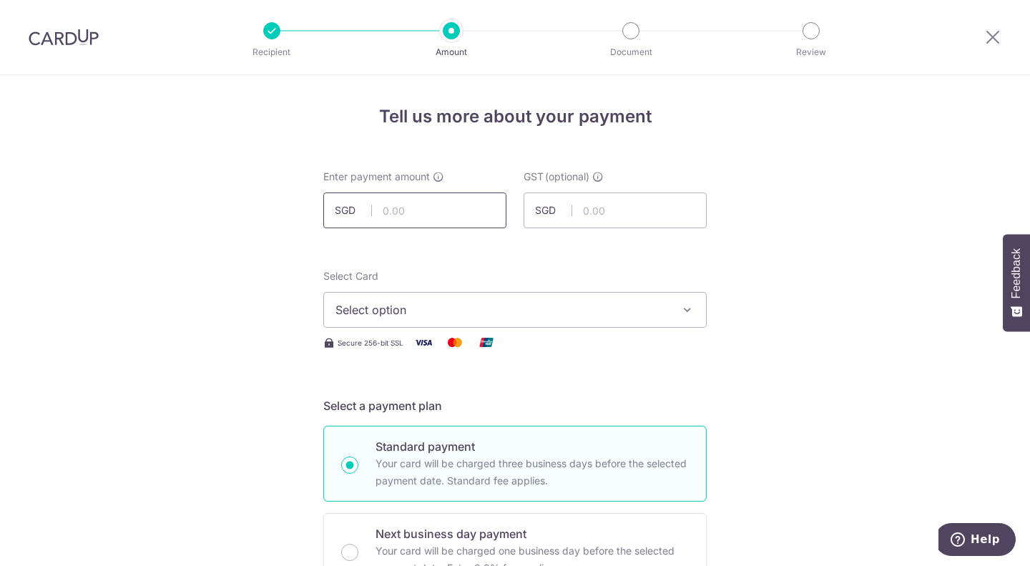
click at [384, 207] on input "text" at bounding box center [414, 210] width 183 height 36
type input "20,000.00"
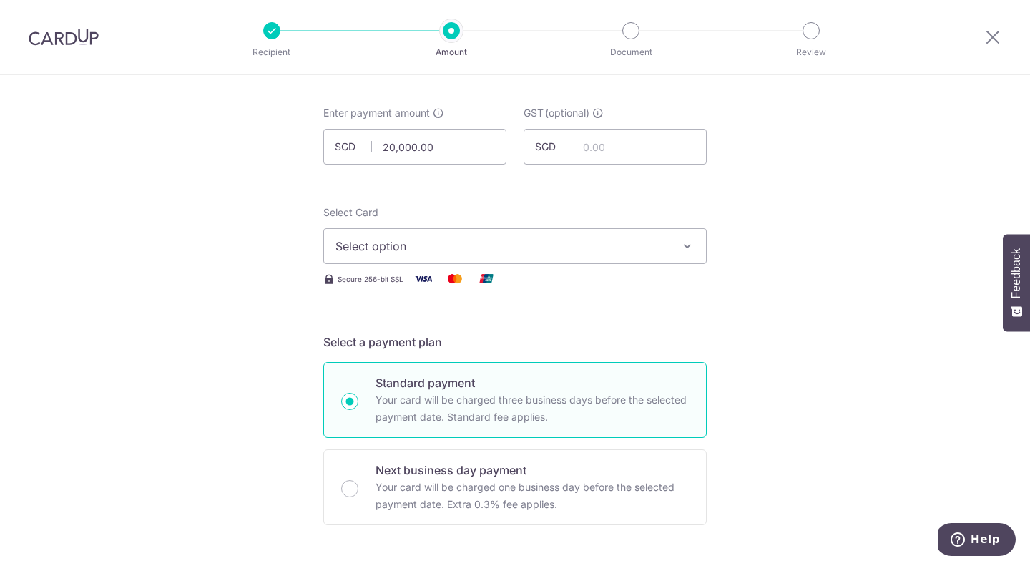
scroll to position [143, 0]
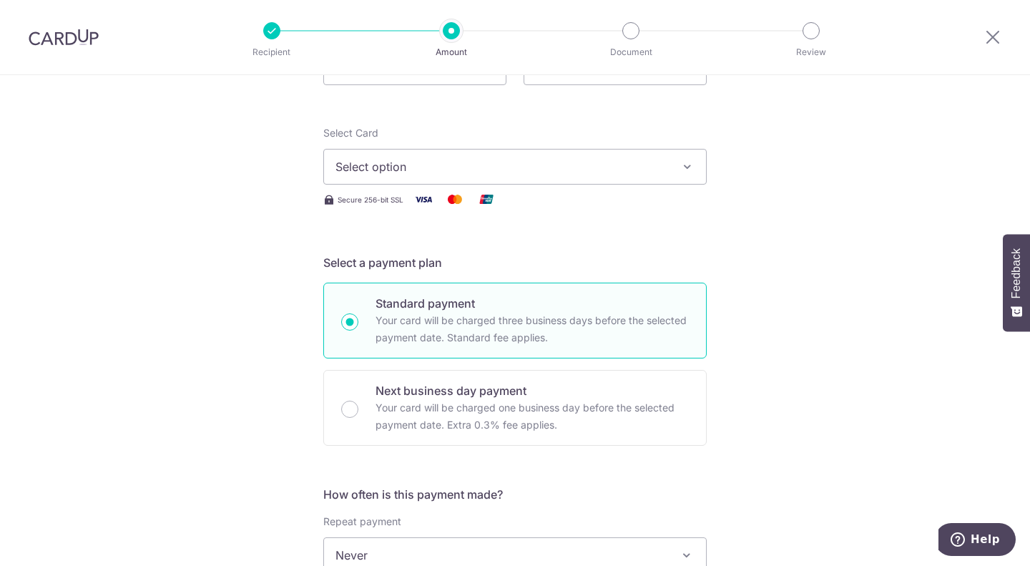
click at [572, 160] on span "Select option" at bounding box center [502, 166] width 333 height 17
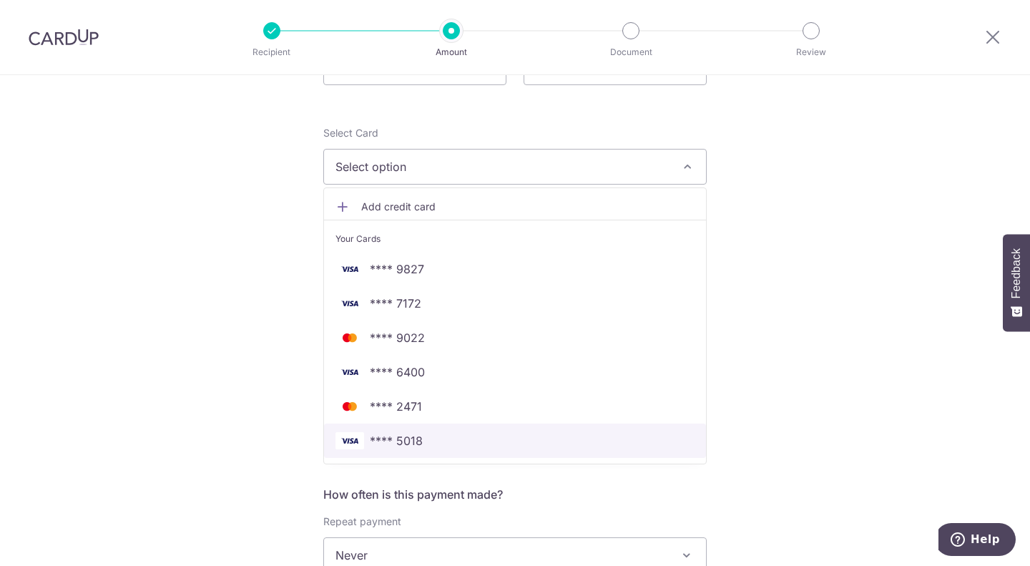
click at [405, 446] on span "**** 5018" at bounding box center [396, 440] width 53 height 17
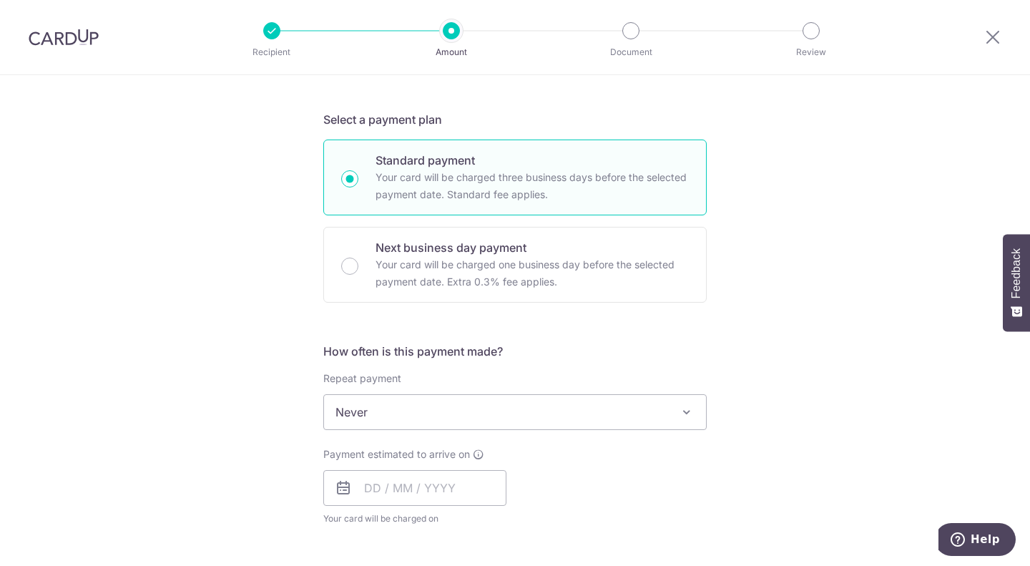
scroll to position [358, 0]
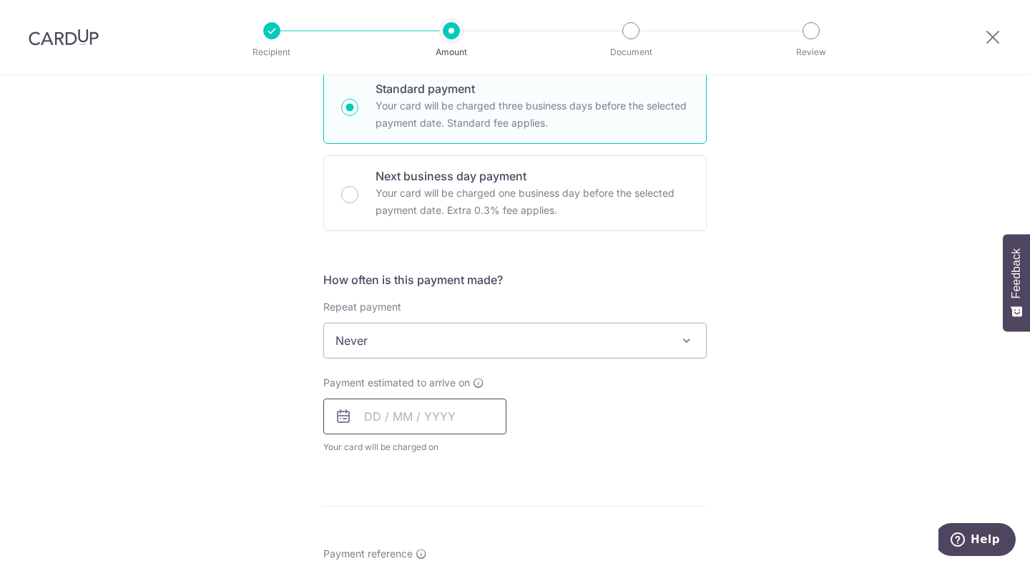
click at [435, 431] on input "text" at bounding box center [414, 416] width 183 height 36
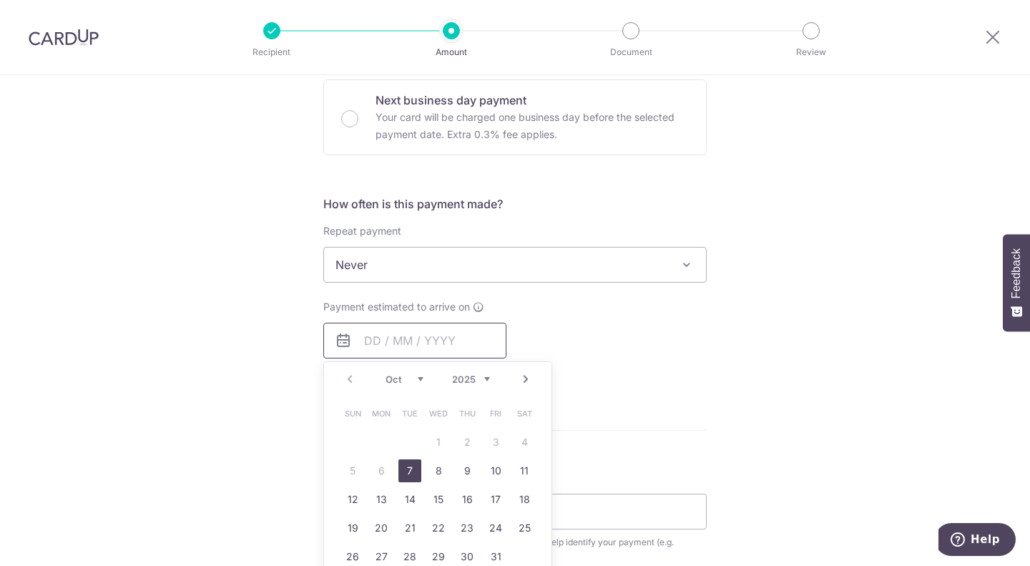
scroll to position [501, 0]
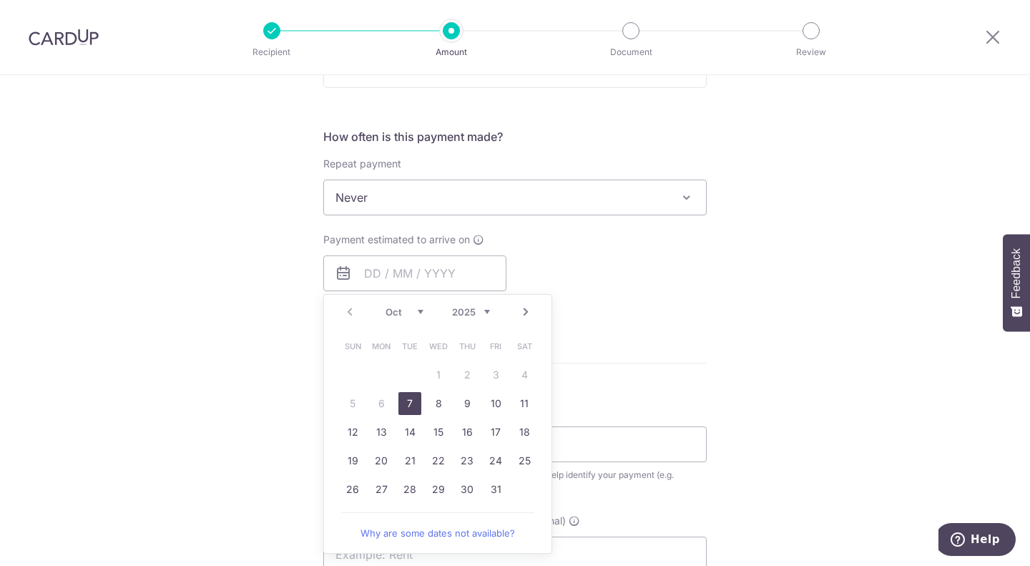
click at [404, 405] on link "7" at bounding box center [409, 403] width 23 height 23
type input "07/10/2025"
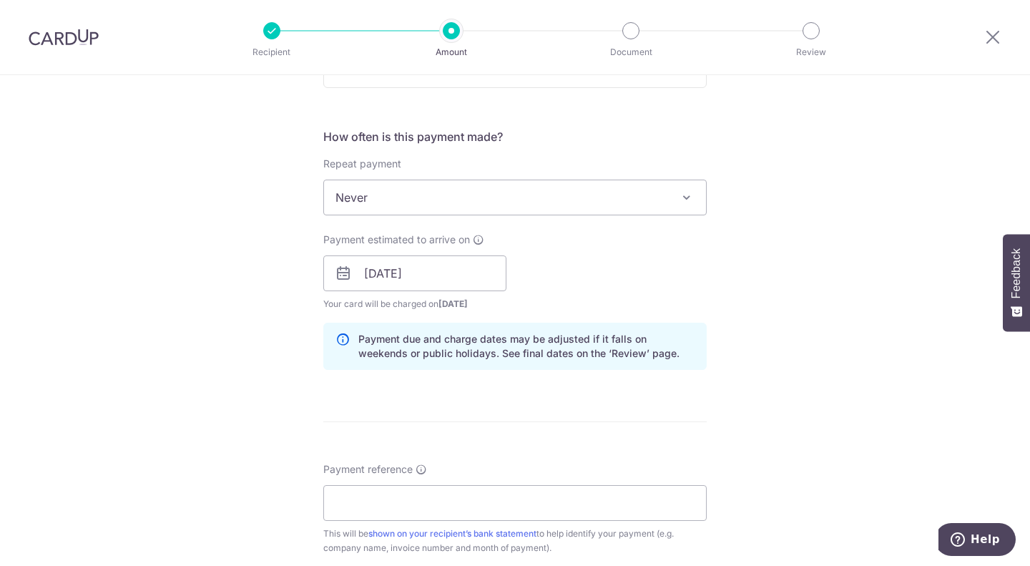
scroll to position [715, 0]
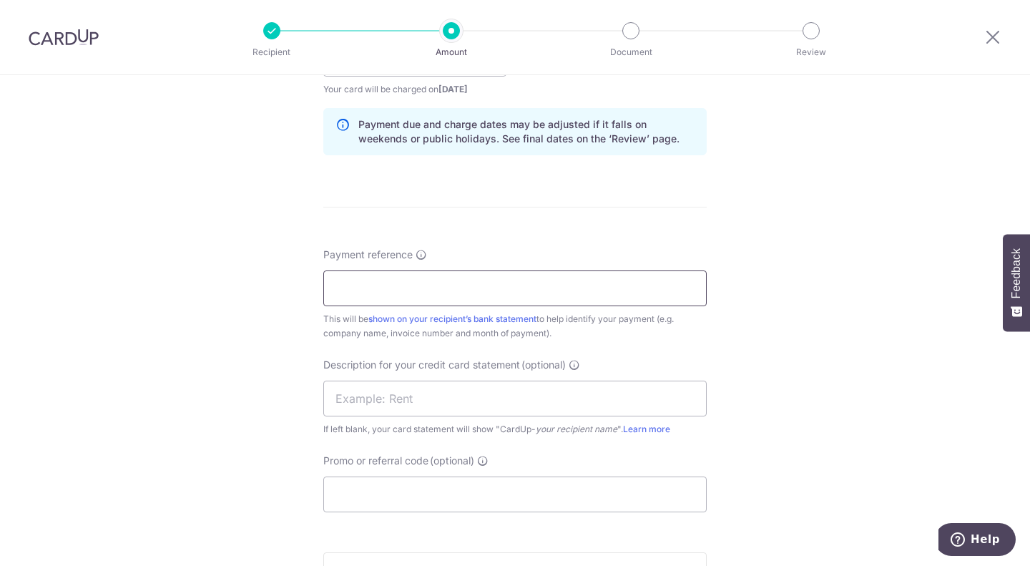
click at [479, 286] on input "Payment reference" at bounding box center [514, 288] width 383 height 36
type input "Fondaco Pte Ltd"
click at [412, 401] on input "text" at bounding box center [514, 399] width 383 height 36
type input "CARL ZEISS"
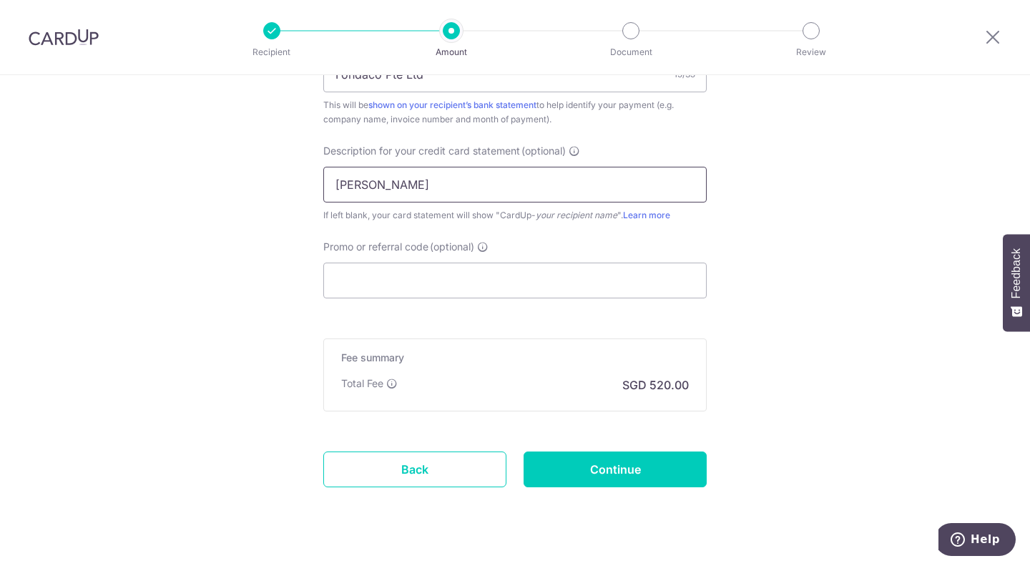
scroll to position [930, 0]
click at [469, 277] on input "Promo or referral code (optional)" at bounding box center [514, 280] width 383 height 36
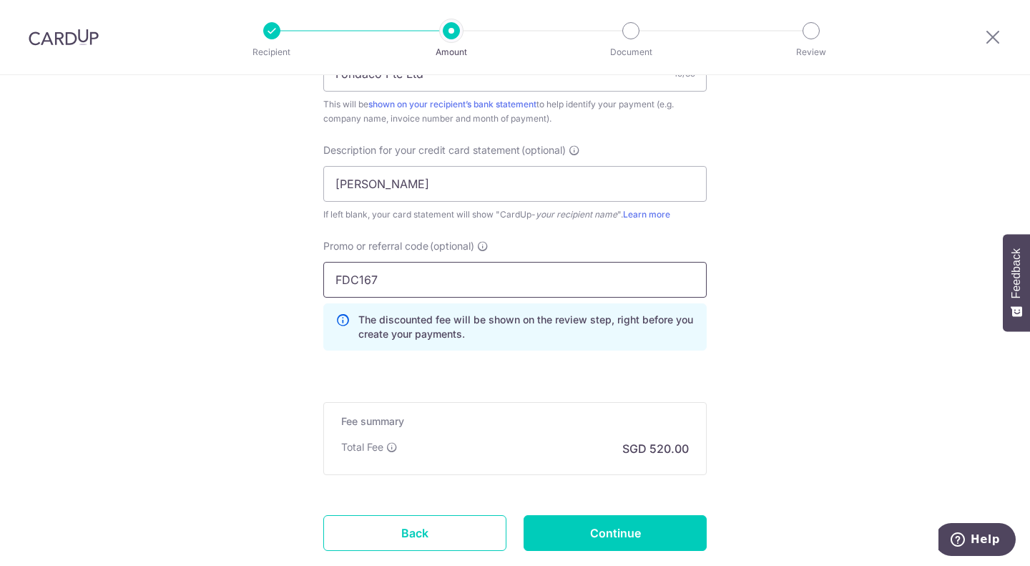
type input "FDC167"
click at [592, 534] on input "Continue" at bounding box center [615, 533] width 183 height 36
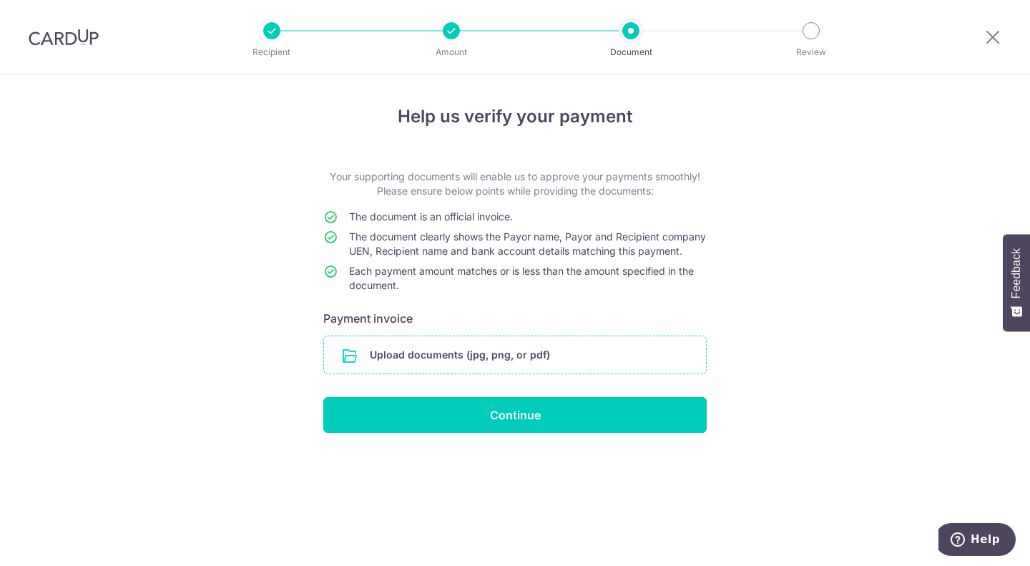
click at [552, 367] on input "file" at bounding box center [515, 354] width 382 height 37
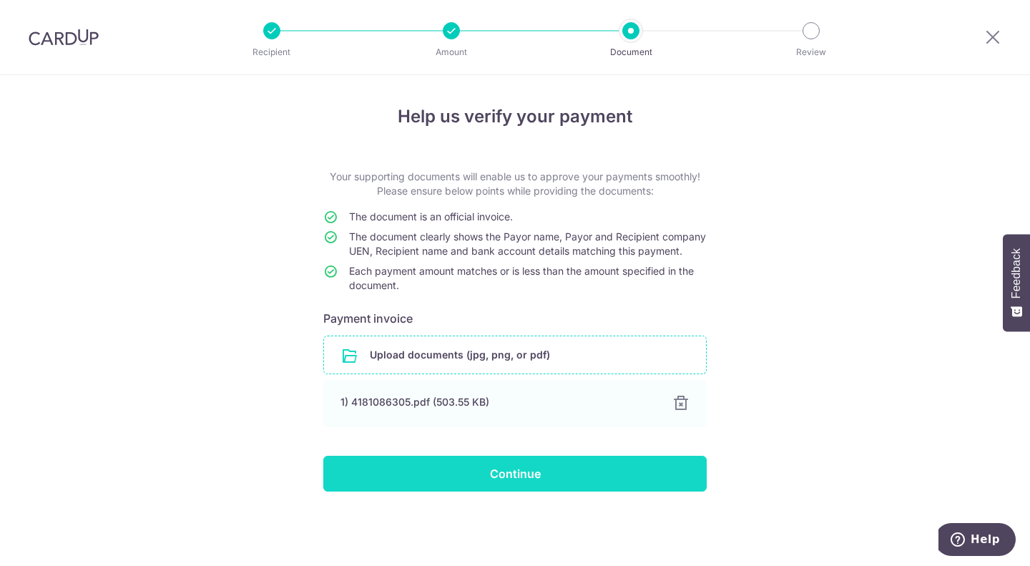
click at [471, 491] on input "Continue" at bounding box center [514, 474] width 383 height 36
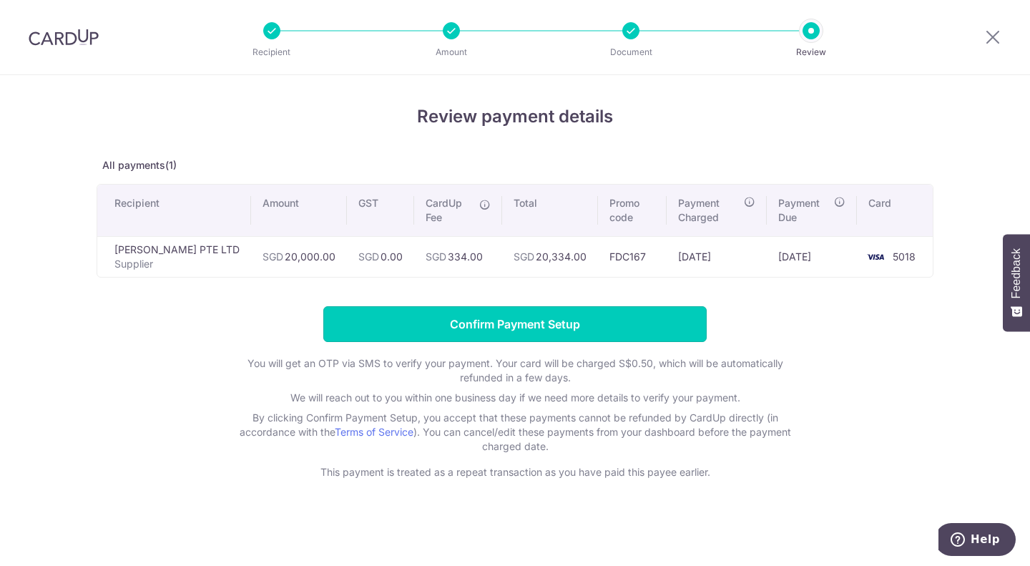
click at [502, 333] on input "Confirm Payment Setup" at bounding box center [514, 324] width 383 height 36
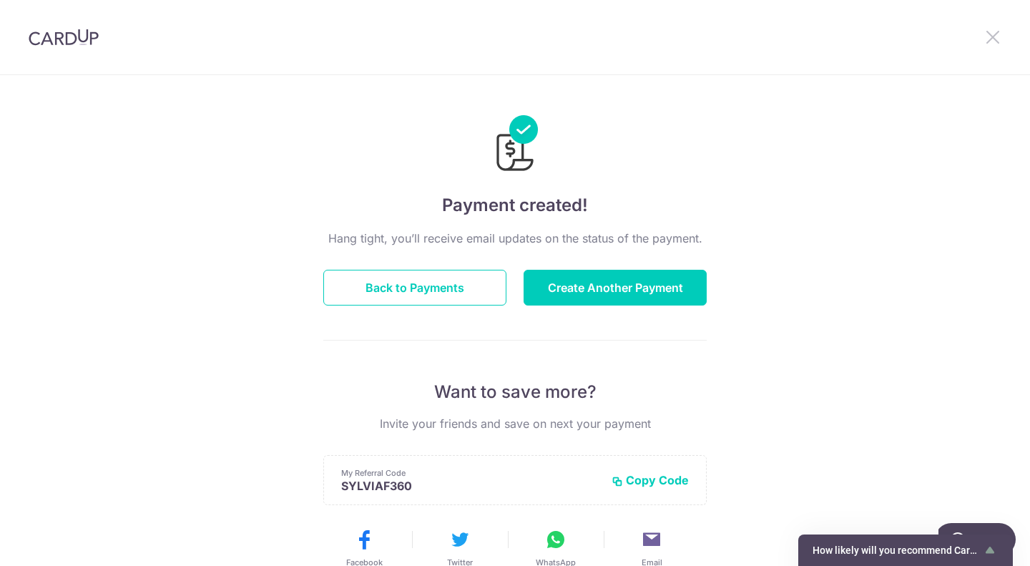
click at [990, 31] on icon at bounding box center [992, 37] width 17 height 18
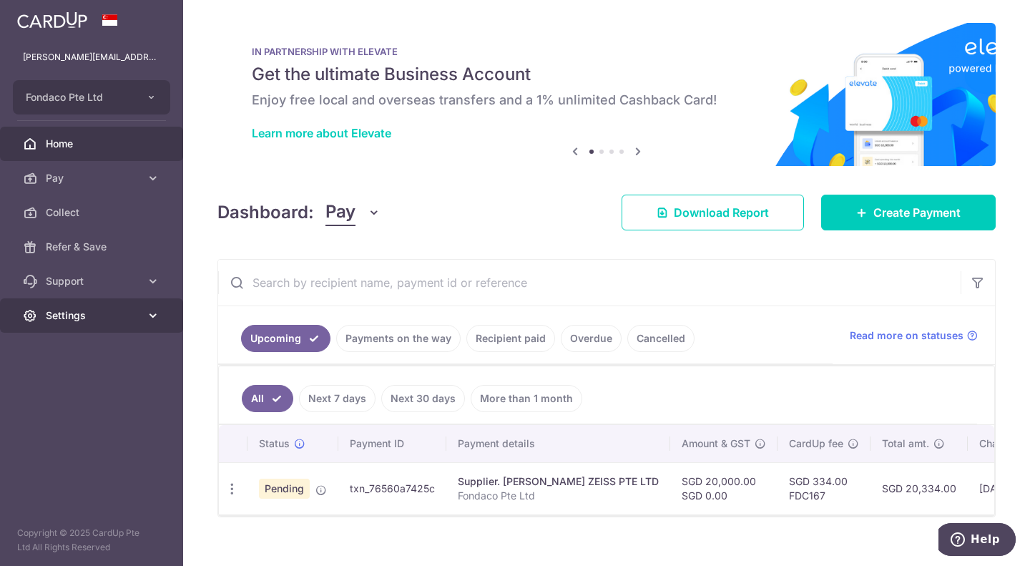
click at [102, 314] on span "Settings" at bounding box center [93, 315] width 94 height 14
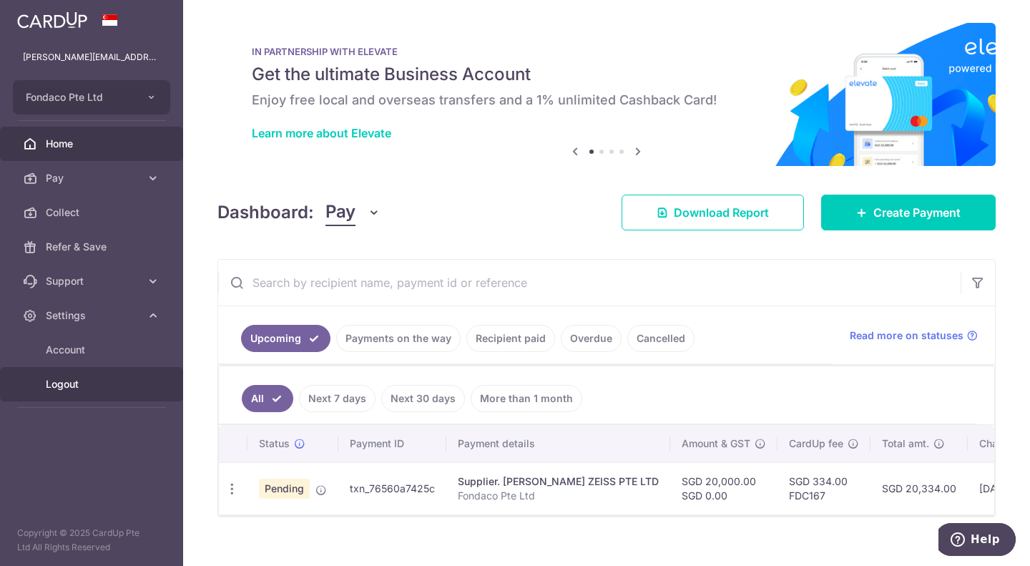
click at [74, 381] on span "Logout" at bounding box center [93, 384] width 94 height 14
